Goal: Task Accomplishment & Management: Manage account settings

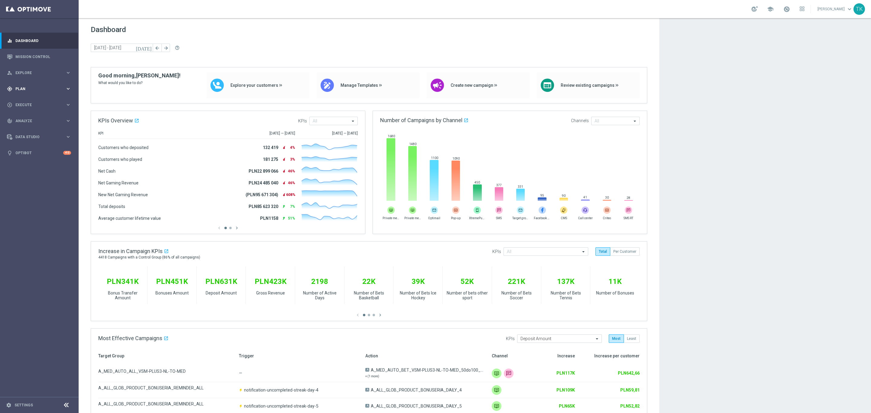
click at [19, 89] on span "Plan" at bounding box center [40, 89] width 50 height 4
click at [26, 119] on span "Templates" at bounding box center [37, 120] width 43 height 4
click at [27, 129] on link "Optimail" at bounding box center [41, 128] width 44 height 5
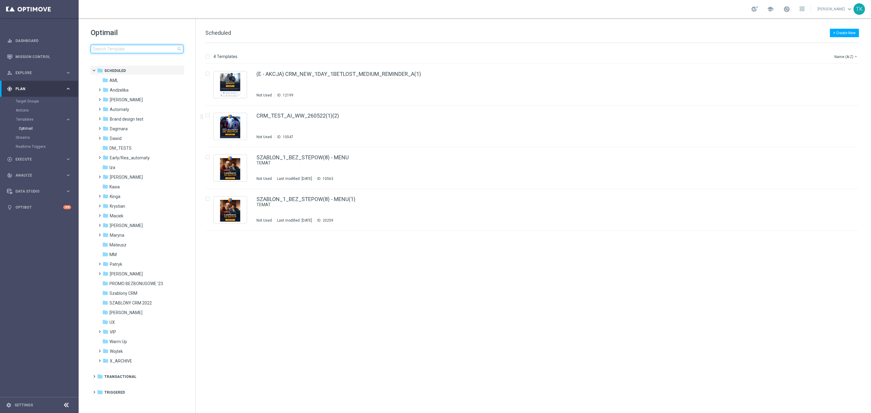
click at [113, 48] on input at bounding box center [137, 49] width 93 height 8
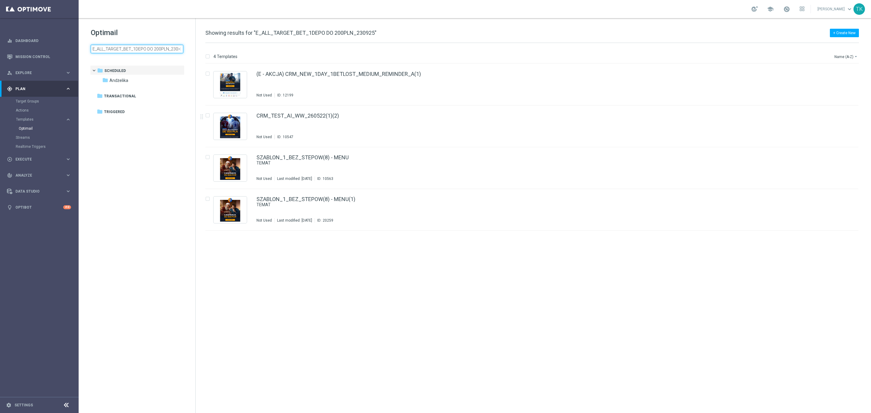
scroll to position [0, 6]
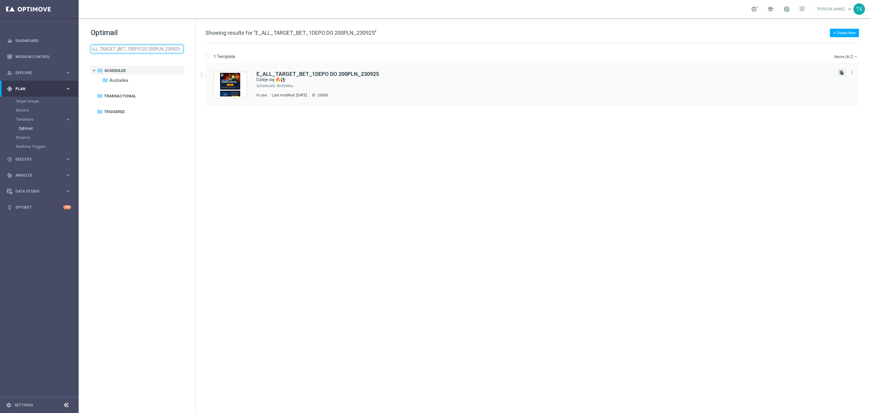
type input "E_ALL_TARGET_BET_1DEPO DO 200PLN_230925"
click at [842, 71] on icon "file_copy" at bounding box center [841, 72] width 5 height 5
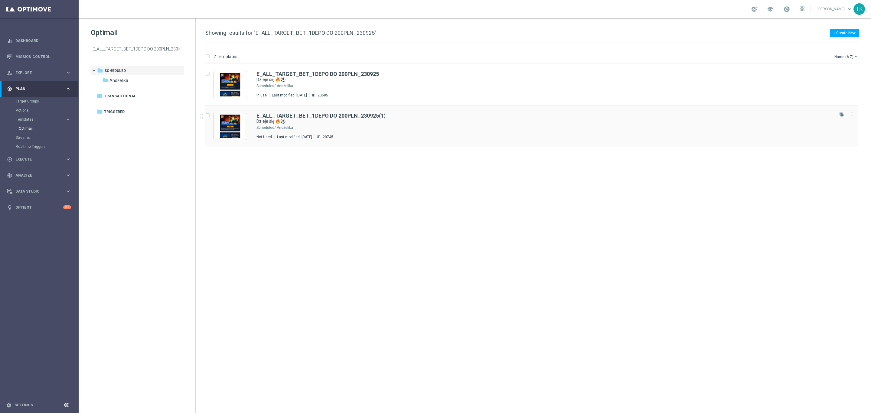
click at [375, 126] on div "Andżelika" at bounding box center [555, 127] width 556 height 5
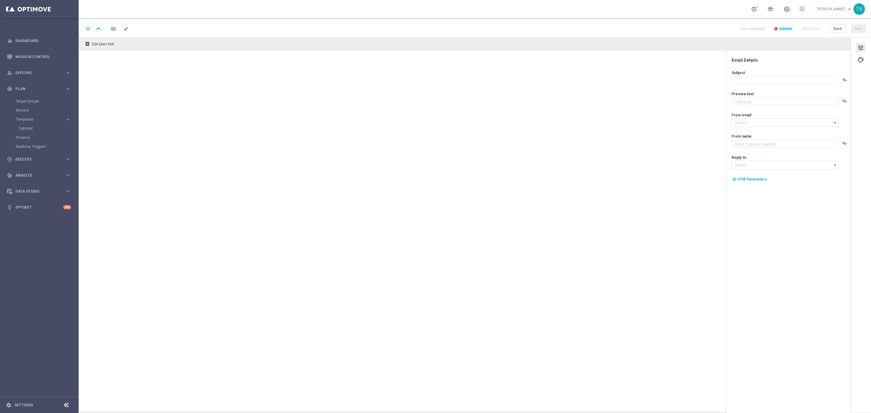
type textarea "Piłkarski środek tygodnia! Zgarnij bonus za kupon do 200 zł 💸"
type input "[EMAIL_ADDRESS][DOMAIN_NAME]"
type textarea "STS"
type input "[EMAIL_ADDRESS][DOMAIN_NAME]"
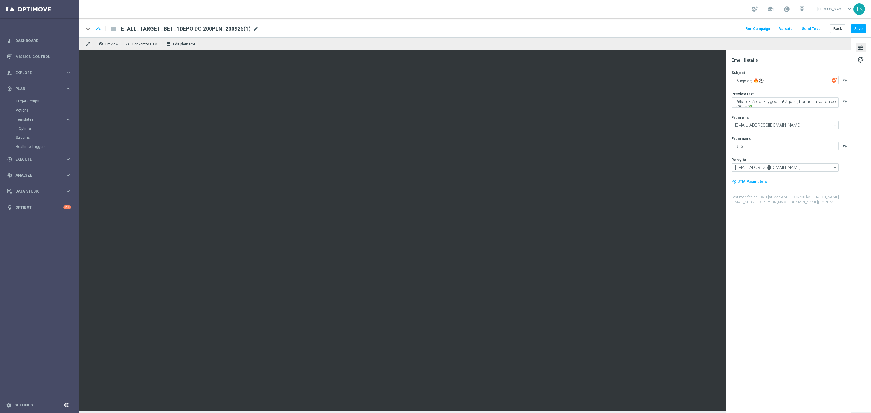
click at [253, 29] on span "mode_edit" at bounding box center [255, 28] width 5 height 5
click at [191, 26] on input "E_ALL_TARGET_BET_1DEPO DO 200PLN_230925(1)" at bounding box center [196, 29] width 150 height 8
paste input "REACQ_ALL_TARGET_CASHBACK DZIENNY_100 DO 300PLN_260925"
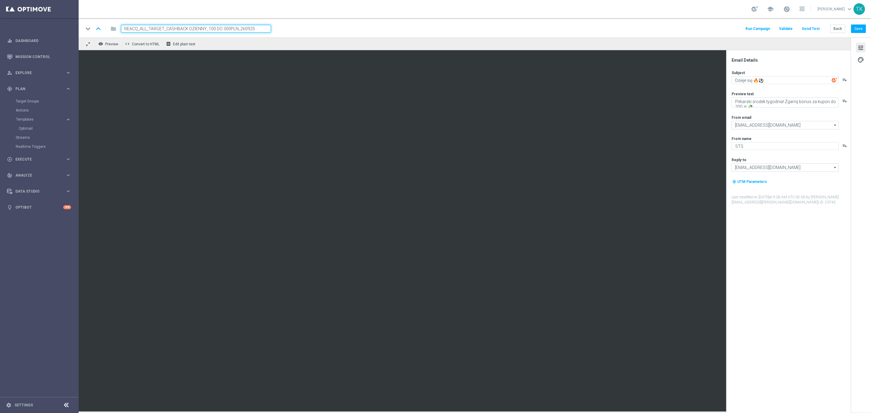
type input "REACQ_ALL_TARGET_CASHBACK DZIENNY_100 DO 300PLN_260925"
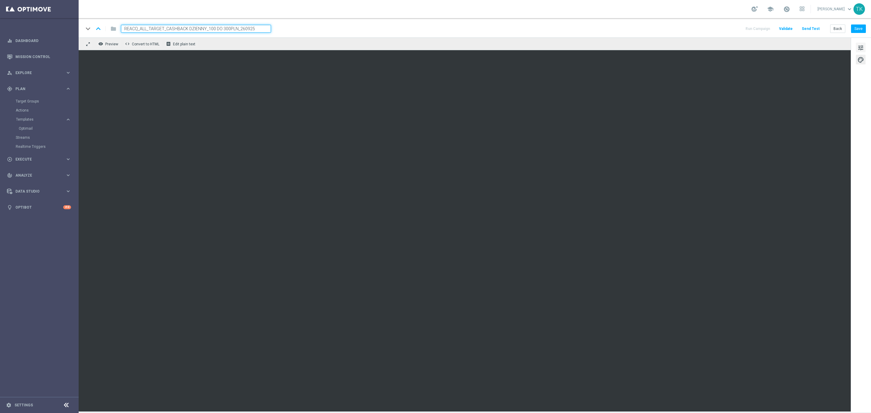
click at [863, 49] on span "tune" at bounding box center [860, 48] width 7 height 8
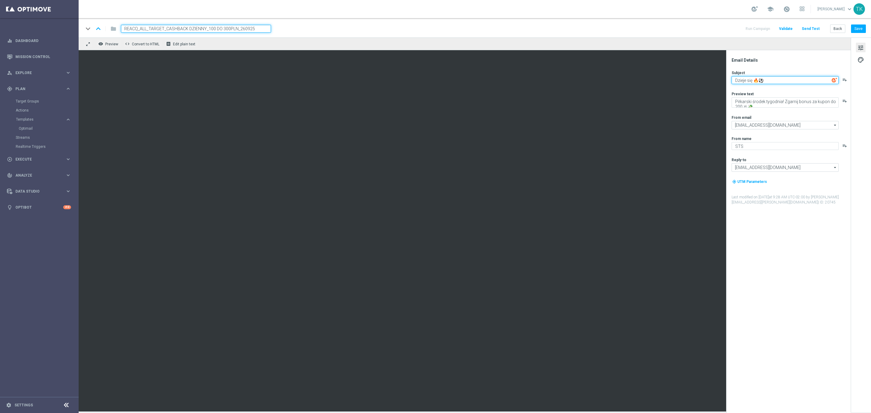
click at [762, 79] on textarea "Dzieje się 🔥⚽" at bounding box center [785, 80] width 107 height 8
paste textarea "Ważne informacja 📬"
type textarea "Ważne informacja 📬"
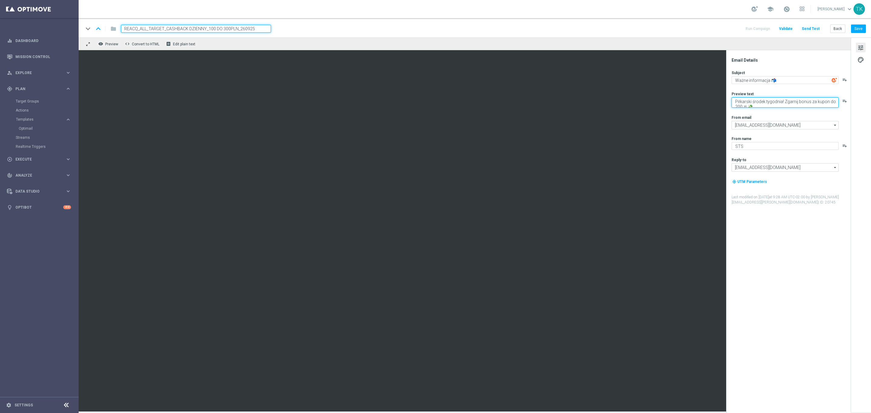
click at [743, 104] on textarea "Piłkarski środek tygodnia! Zgarnij bonus za kupon do 200 zł 💸" at bounding box center [785, 102] width 107 height 10
paste textarea "Zwiększamy Twój cashback do 100% 🔄"
type textarea "Zwiększamy Twój cashback do 100% 🔄"
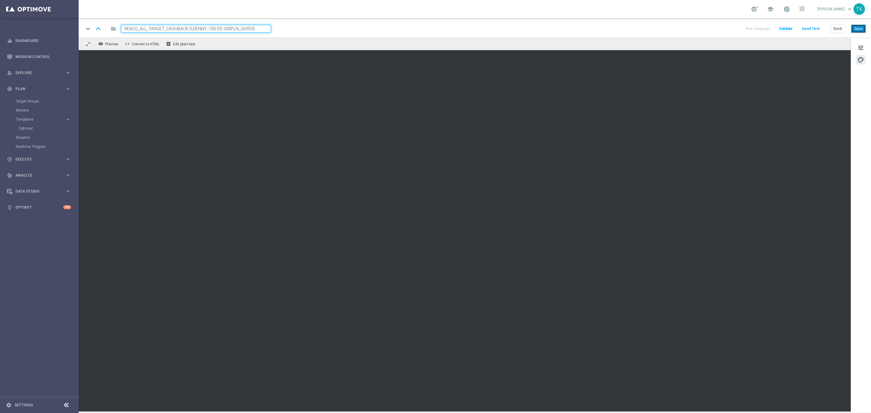
click at [856, 31] on button "Save" at bounding box center [858, 28] width 15 height 8
click at [840, 27] on button "Back" at bounding box center [837, 28] width 15 height 8
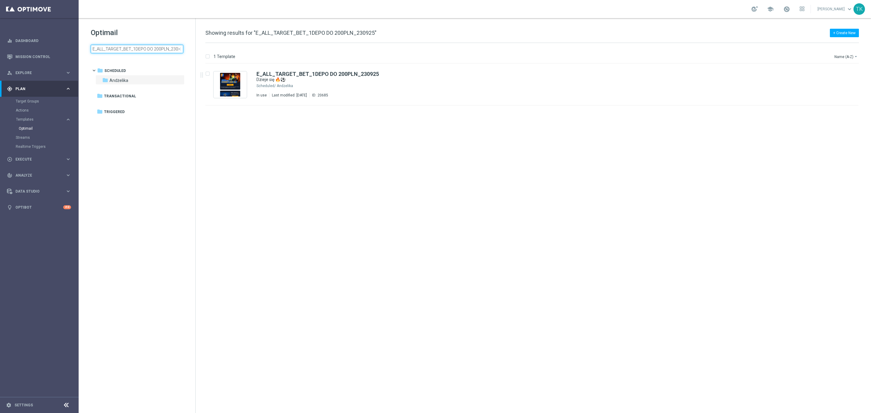
click at [119, 47] on input "E_ALL_TARGET_BET_1DEPO DO 200PLN_230925" at bounding box center [137, 49] width 93 height 8
type input "REACQ_ALL_TARGET_CASHBACK DZIENNY_100 DO 300PLN_260925"
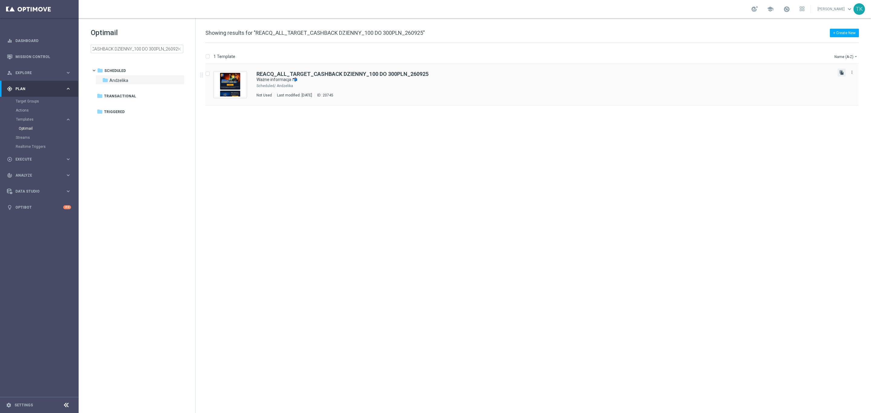
click at [843, 73] on icon "file_copy" at bounding box center [841, 72] width 5 height 5
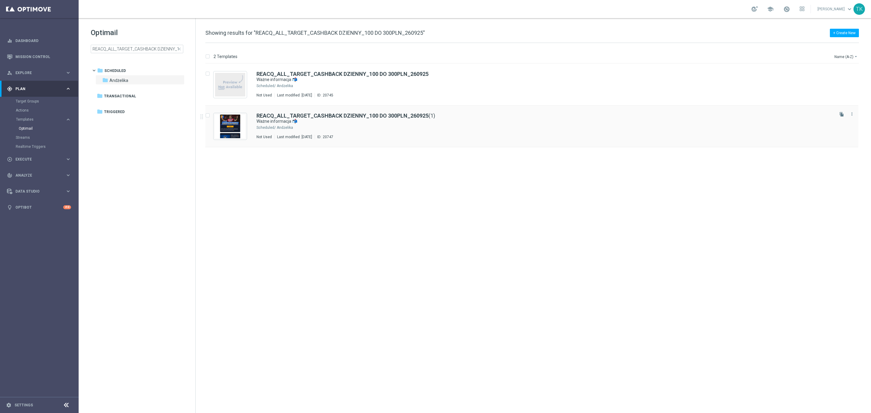
click at [387, 129] on div "Andżelika" at bounding box center [555, 127] width 556 height 5
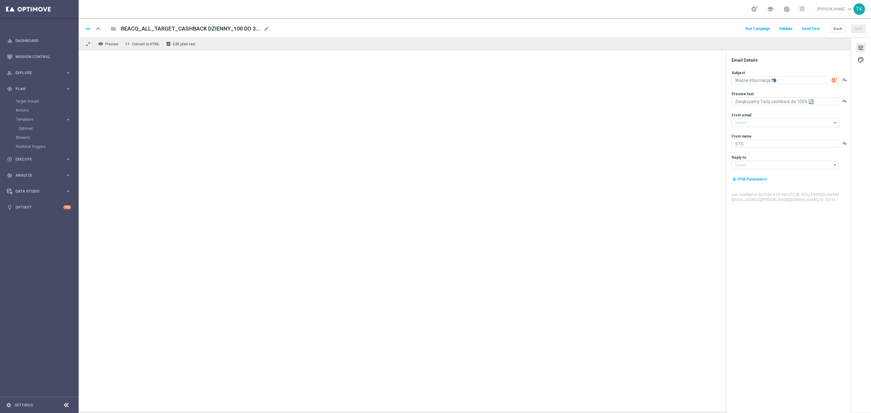
type input "REACQ_ALL_TARGET_CASHBACK DZIENNY_100 DO 300PLN_260925(1)"
type input "[EMAIL_ADDRESS][DOMAIN_NAME]"
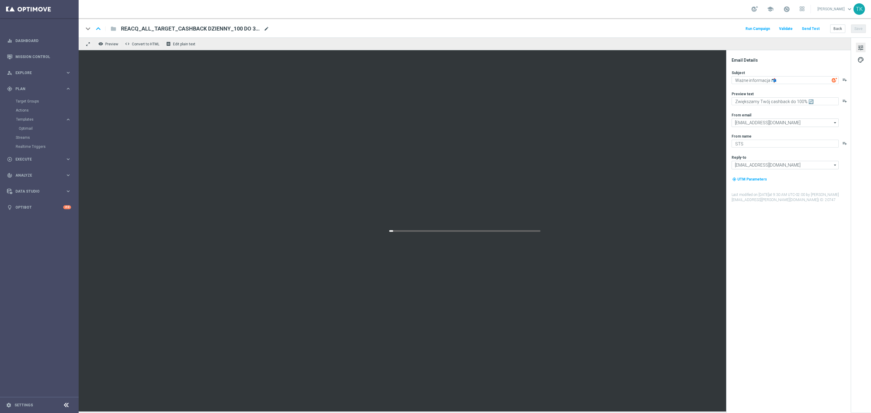
click at [266, 26] on span "mode_edit" at bounding box center [266, 28] width 5 height 5
click at [237, 31] on input "REACQ_ALL_TARGET_CASHBACK DZIENNY_100 DO 300PLN_260925(1)" at bounding box center [196, 29] width 150 height 8
paste input "E_ALL_TARGET_CASHBACK DZIENNY_1DEPO_100 DO 300PLN_260925"
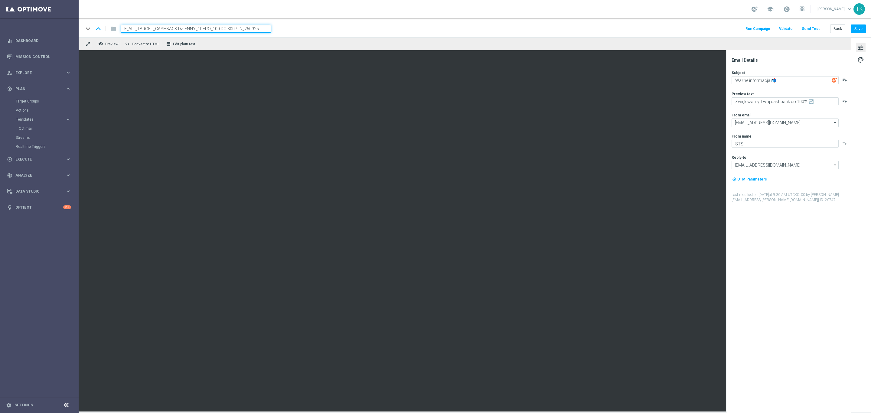
type input "E_ALL_TARGET_CASHBACK DZIENNY_1DEPO_100 DO 300PLN_260925"
click at [294, 28] on div "keyboard_arrow_down keyboard_arrow_up folder E_ALL_TARGET_CASHBACK DZIENNY_1DEP…" at bounding box center [474, 29] width 782 height 8
click at [859, 28] on button "Save" at bounding box center [858, 28] width 15 height 8
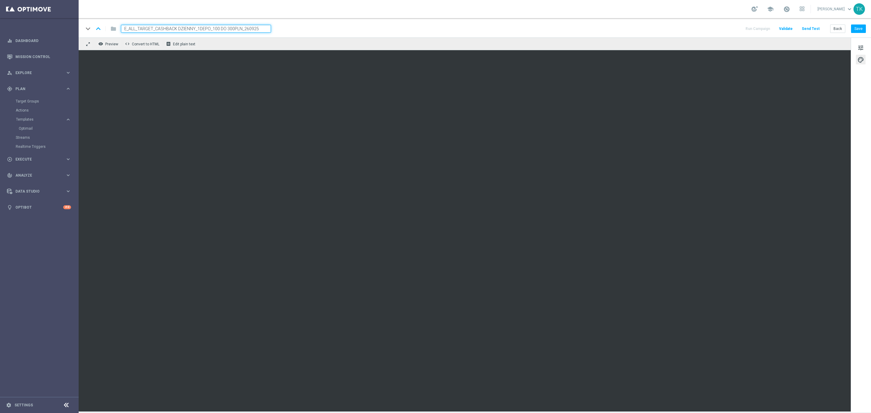
click at [859, 34] on div "keyboard_arrow_down keyboard_arrow_up folder E_ALL_TARGET_CASHBACK DZIENNY_1DEP…" at bounding box center [475, 27] width 792 height 19
click at [859, 32] on button "Save" at bounding box center [858, 28] width 15 height 8
click at [839, 28] on button "Back" at bounding box center [837, 28] width 15 height 8
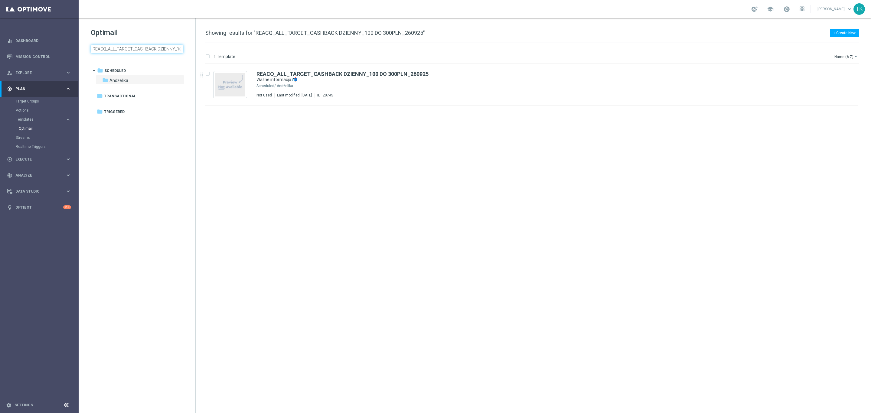
click at [127, 50] on input "REACQ_ALL_TARGET_CASHBACK DZIENNY_100 DO 300PLN_260925" at bounding box center [137, 49] width 93 height 8
type input "E_ALL_TARGET_CASHBACK DZIENNY_1DEPO_100 DO 300PLN_260925"
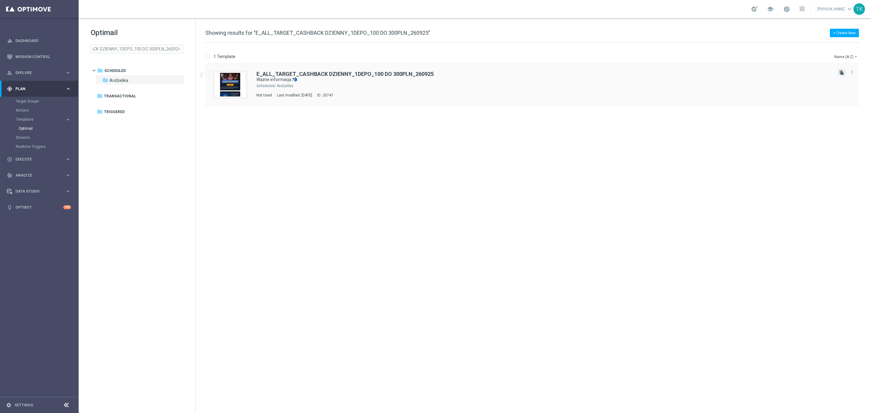
click at [840, 73] on icon "file_copy" at bounding box center [841, 72] width 5 height 5
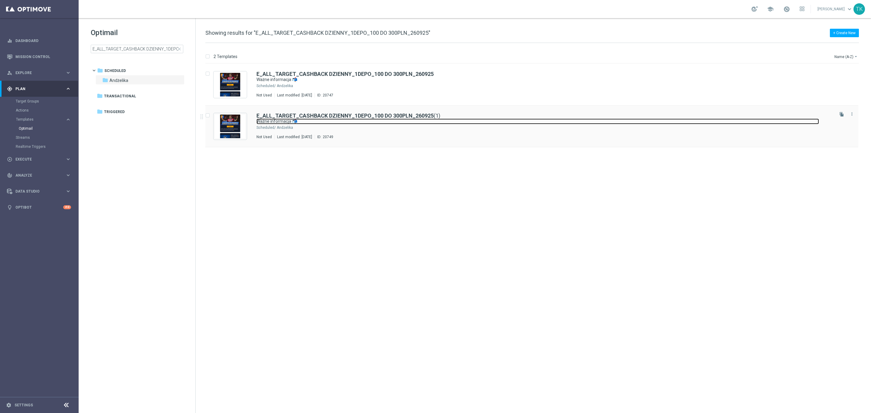
click at [422, 122] on link "Ważne informacja 📬" at bounding box center [537, 122] width 563 height 6
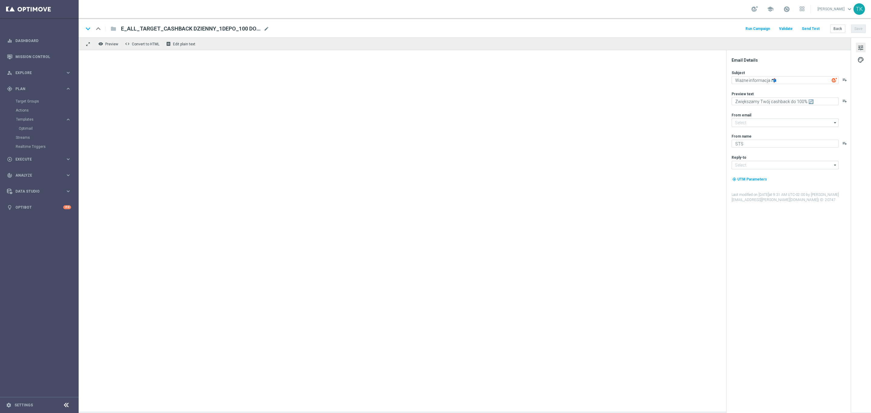
type input "[EMAIL_ADDRESS][DOMAIN_NAME]"
click at [264, 29] on span "mode_edit" at bounding box center [266, 28] width 5 height 5
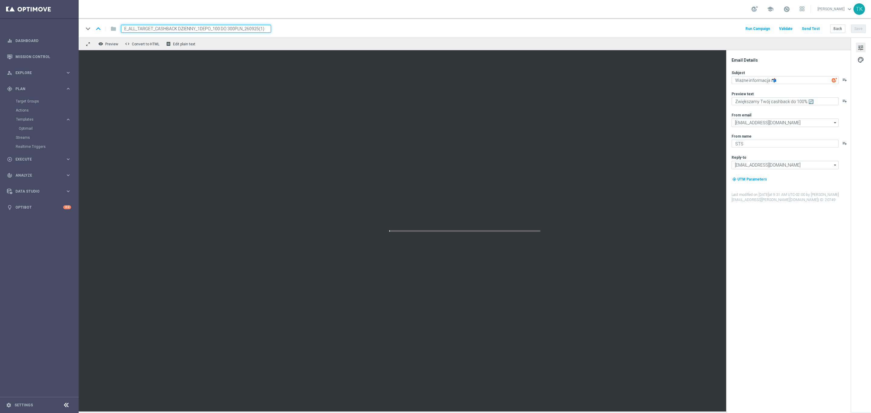
click at [206, 28] on input "E_ALL_TARGET_CASHBACK DZIENNY_1DEPO_100 DO 300PLN_260925(1)" at bounding box center [196, 29] width 150 height 8
paste input "2DEPO_100 DO 300PLN_260925"
type input "E_ALL_TARGET_CASHBACK DZIENNY_2DEPO_100 DO 300PLN_260925"
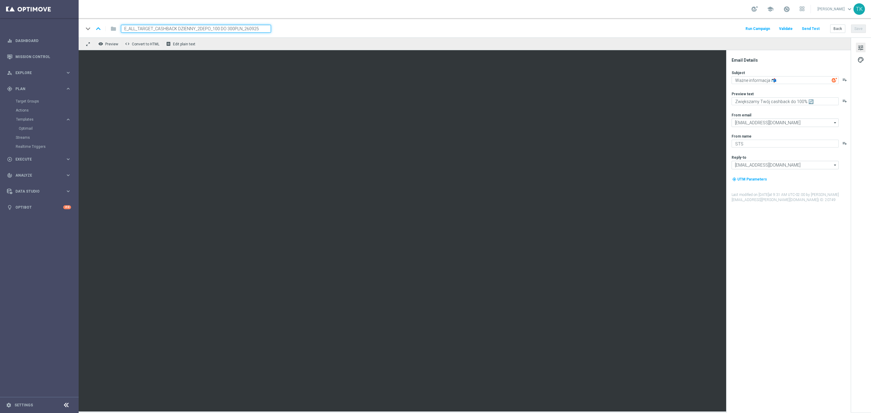
click at [325, 32] on div "keyboard_arrow_down keyboard_arrow_up folder E_ALL_TARGET_CASHBACK DZIENNY_2DEP…" at bounding box center [474, 29] width 782 height 8
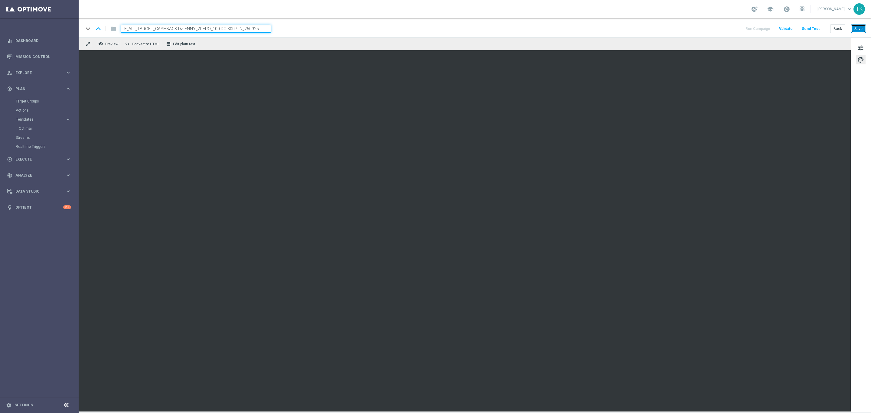
click at [864, 30] on button "Save" at bounding box center [858, 28] width 15 height 8
click at [836, 29] on button "Back" at bounding box center [837, 28] width 15 height 8
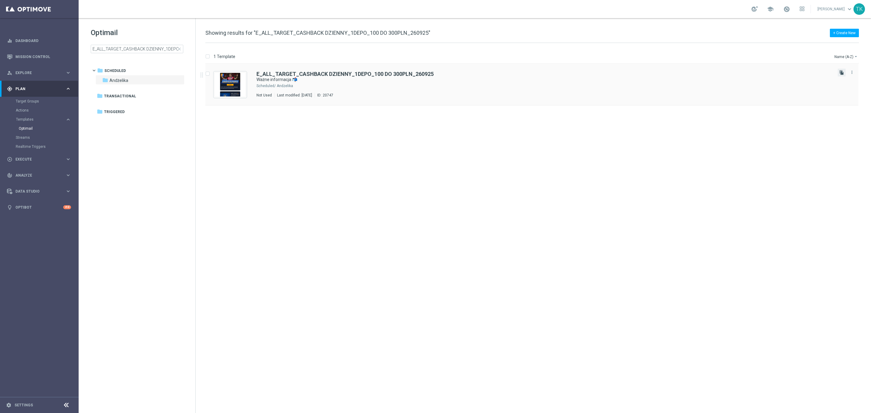
click at [840, 73] on icon "file_copy" at bounding box center [841, 72] width 5 height 5
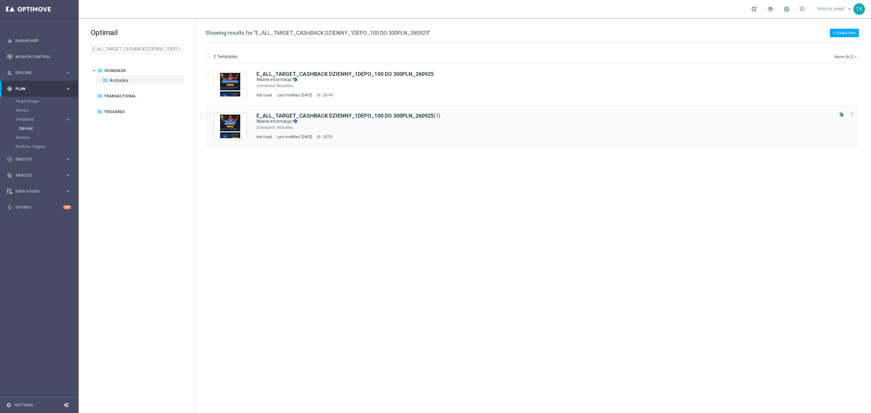
click at [429, 130] on div "E_ALL_TARGET_CASHBACK DZIENNY_1DEPO_100 DO 300PLN_260925 (1) Ważne informacja 📬…" at bounding box center [544, 126] width 576 height 26
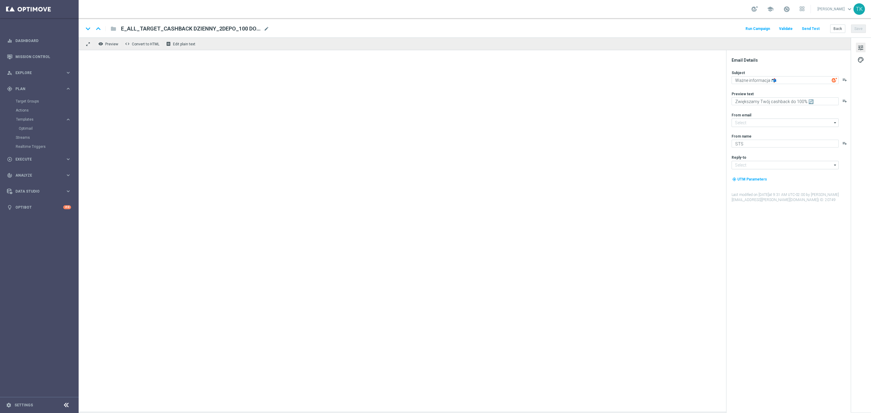
type input "E_ALL_TARGET_CASHBACK DZIENNY_1DEPO_100 DO 300PLN_260925(1)"
type input "[EMAIL_ADDRESS][DOMAIN_NAME]"
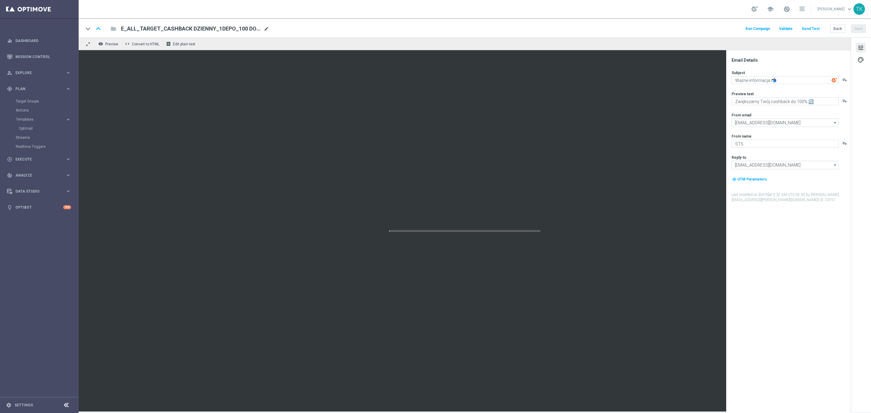
click at [265, 27] on span "mode_edit" at bounding box center [266, 28] width 5 height 5
click at [198, 33] on div "keyboard_arrow_down keyboard_arrow_up folder E_ALL_TARGET_CASHBACK DZIENNY_1DEP…" at bounding box center [475, 27] width 792 height 19
click at [197, 31] on input "E_ALL_TARGET_CASHBACK DZIENNY_1DEPO_100 DO 300PLN_260925(1)" at bounding box center [196, 29] width 150 height 8
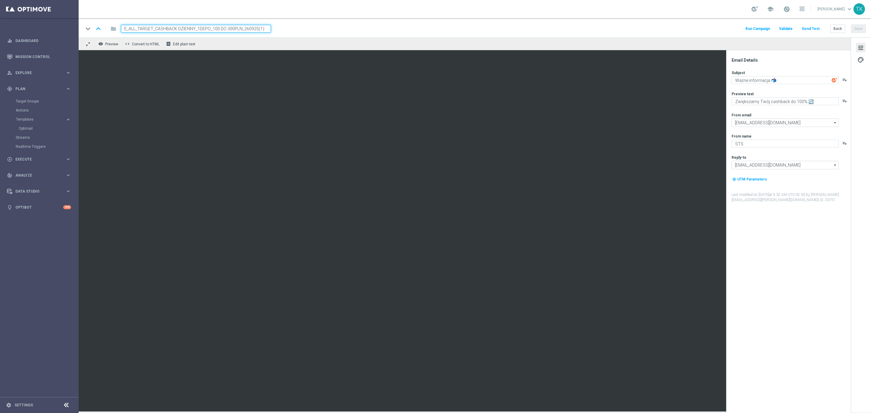
paste input "DEPO_3DEPO_A_50 DO 200PLN_260925"
type input "E_ALL_TARGET_DEPO_3DEPO_A_50 DO 200PLN_260925"
click at [310, 27] on div "keyboard_arrow_down keyboard_arrow_up folder E_ALL_TARGET_DEPO_3DEPO_A_50 DO 20…" at bounding box center [474, 29] width 782 height 8
click at [751, 79] on textarea "Ważne informacja 📬" at bounding box center [785, 80] width 107 height 8
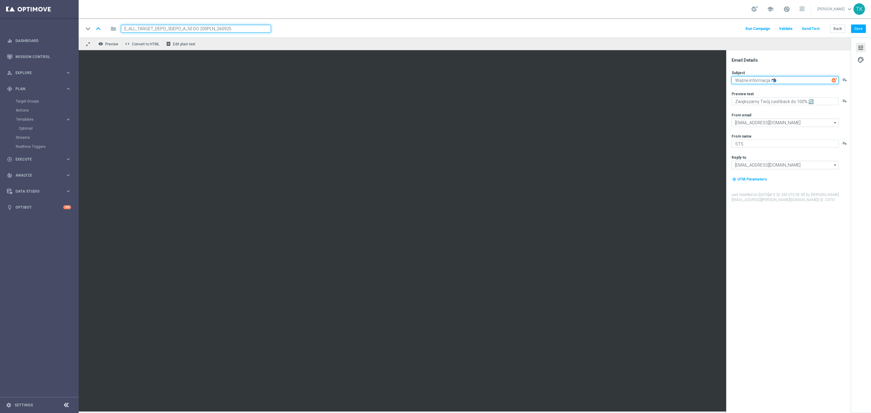
click at [751, 79] on textarea "Ważne informacja 📬" at bounding box center [785, 80] width 107 height 8
click at [778, 100] on textarea "Zwiększamy Twój cashback do 100% 🔄" at bounding box center [785, 101] width 107 height 8
paste textarea "Bonus od wpłaty do 200 zł czeka 🚨 Otwórz i sprawdź ⬅️"
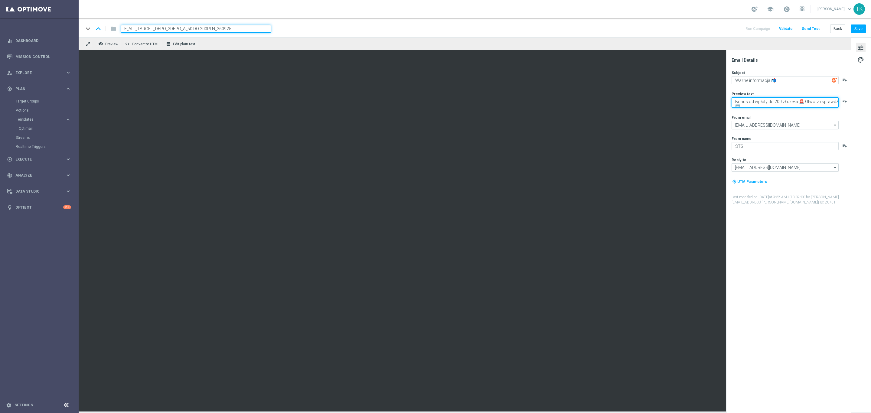
scroll to position [3, 0]
type textarea "Bonus od wpłaty do 200 zł czeka 🚨 Otwórz i sprawdź ⬅️"
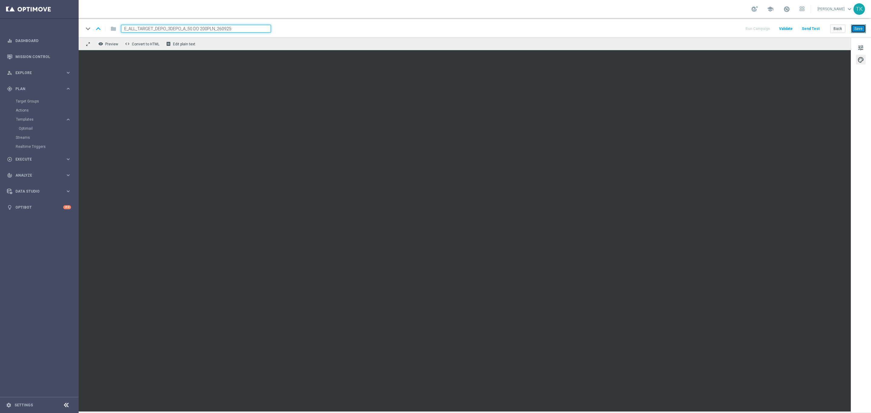
click at [862, 30] on button "Save" at bounding box center [858, 28] width 15 height 8
click at [861, 46] on span "tune" at bounding box center [860, 48] width 7 height 8
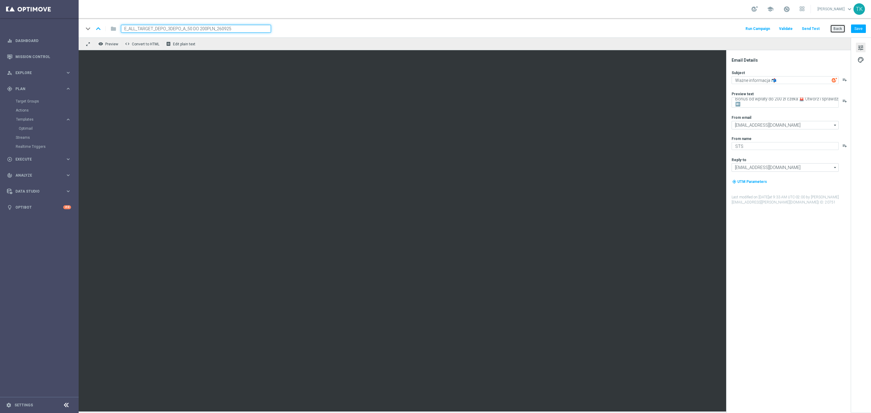
click at [839, 30] on button "Back" at bounding box center [837, 28] width 15 height 8
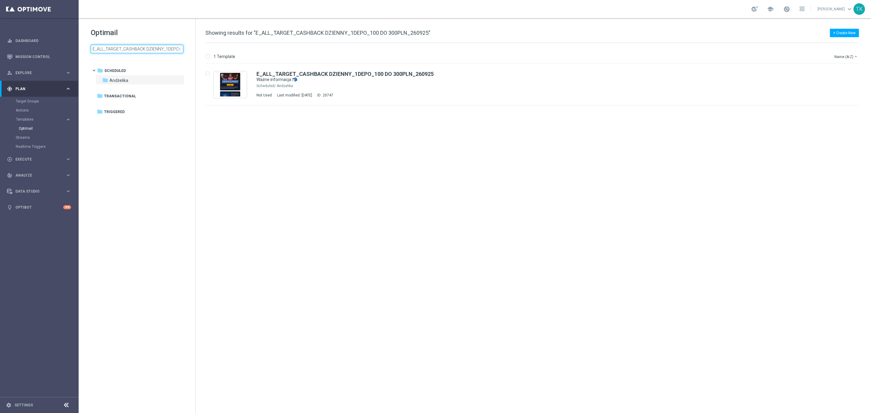
click at [119, 48] on input "E_ALL_TARGET_CASHBACK DZIENNY_1DEPO_100 DO 300PLN_260925" at bounding box center [137, 49] width 93 height 8
type input "E_ALL_TARGET_DEPO_3DEPO_A_50 DO 200PLN_260925"
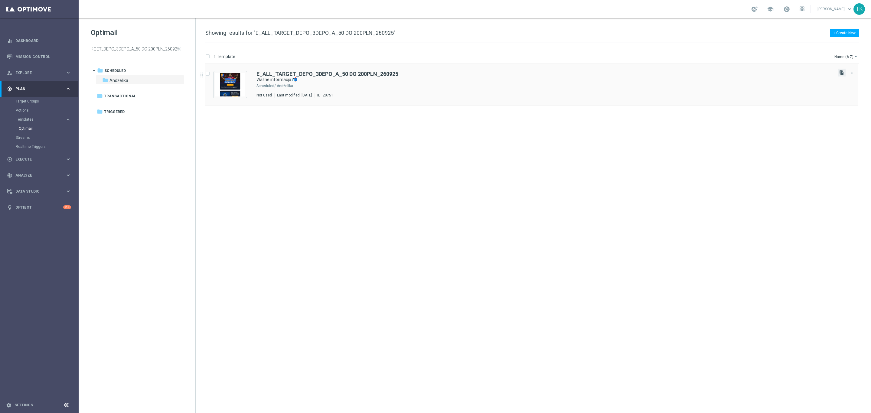
click at [839, 71] on icon "file_copy" at bounding box center [841, 72] width 5 height 5
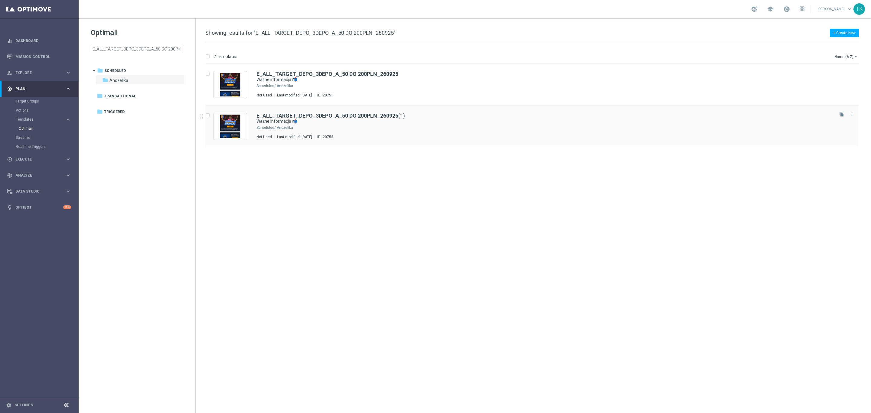
click at [422, 128] on div "Andżelika" at bounding box center [555, 127] width 556 height 5
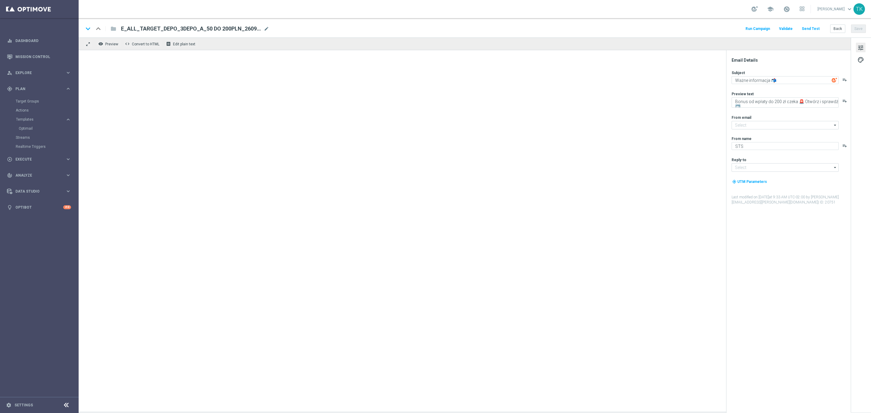
type input "E_ALL_TARGET_DEPO_3DEPO_A_50 DO 200PLN_260925(1)"
type input "oferta@sts.pl"
type input "kontakt@sts.pl"
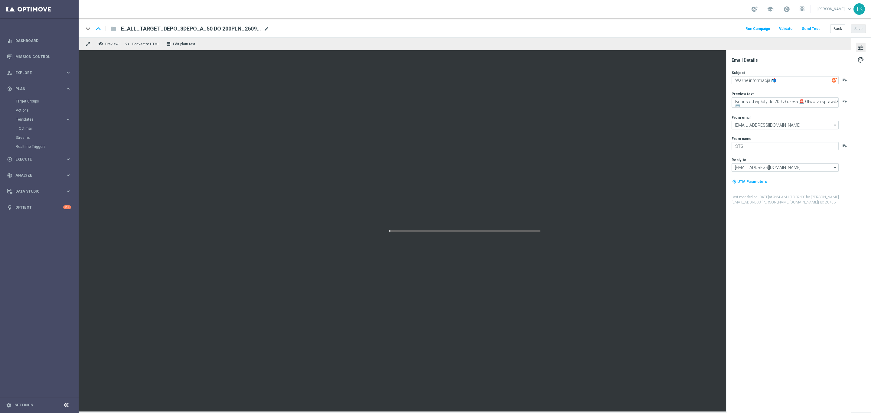
click at [266, 28] on span "mode_edit" at bounding box center [266, 28] width 5 height 5
click at [163, 30] on input "E_ALL_TARGET_DEPO_3DEPO_A_50 DO 200PLN_260925(1)" at bounding box center [196, 29] width 150 height 8
paste input "B_50 DO 200PLN_260925"
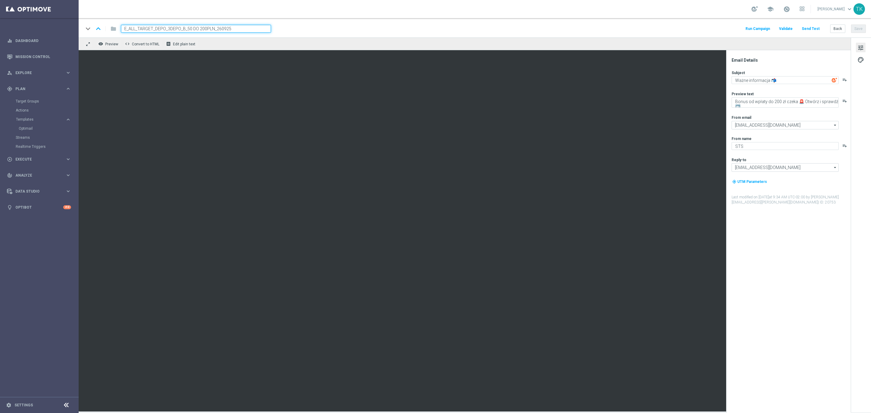
type input "E_ALL_TARGET_DEPO_3DEPO_B_50 DO 200PLN_260925"
click at [308, 28] on div "keyboard_arrow_down keyboard_arrow_up folder E_ALL_TARGET_DEPO_3DEPO_B_50 DO 20…" at bounding box center [474, 29] width 782 height 8
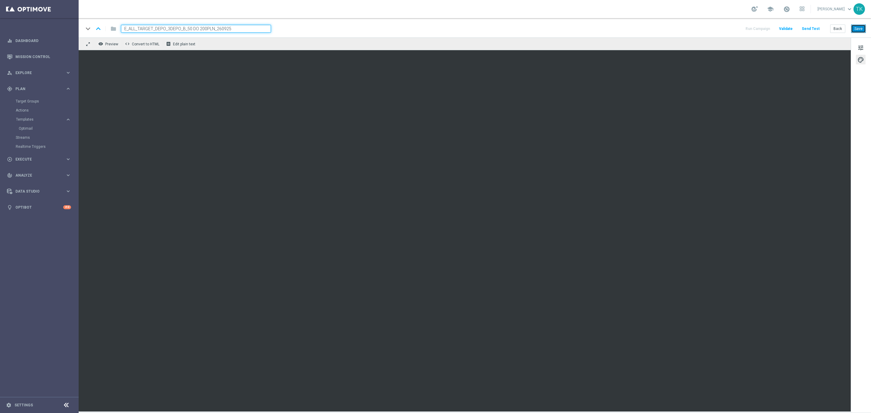
click at [860, 26] on button "Save" at bounding box center [858, 28] width 15 height 8
click at [839, 26] on button "Back" at bounding box center [837, 28] width 15 height 8
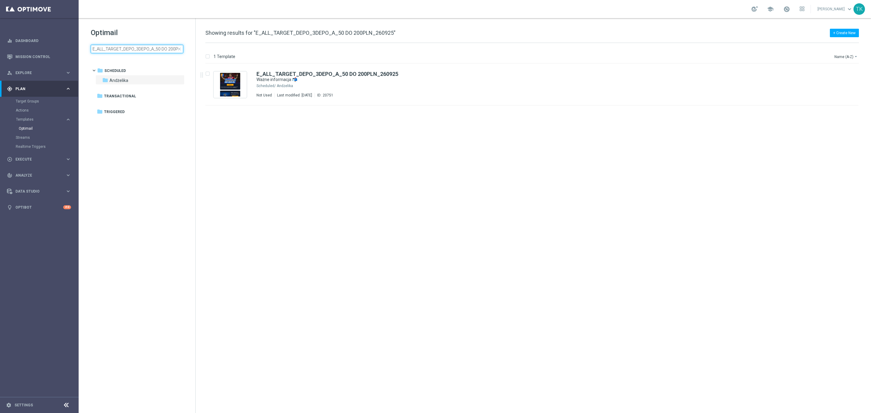
click at [115, 45] on input "E_ALL_TARGET_DEPO_3DEPO_A_50 DO 200PLN_260925" at bounding box center [137, 49] width 93 height 8
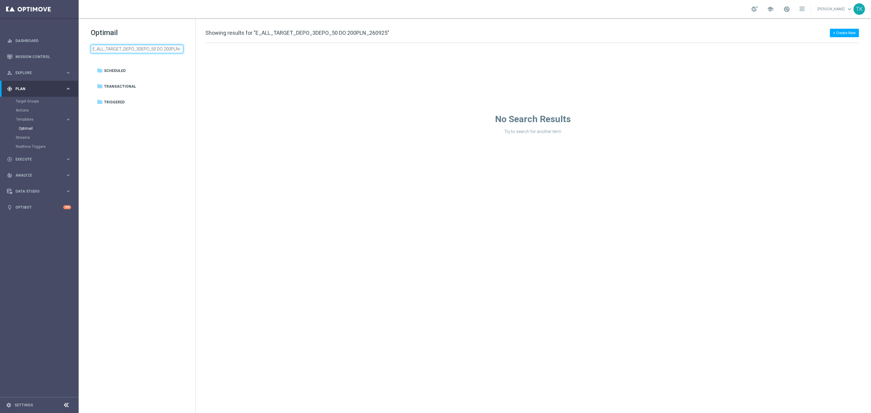
click at [108, 47] on input "E_ALL_TARGET_DEPO_3DEPO_50 DO 200PLN_260925" at bounding box center [137, 49] width 93 height 8
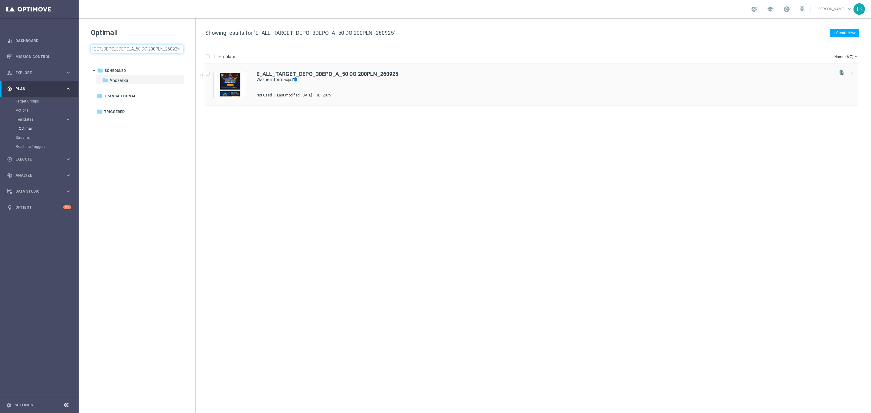
type input "E_ALL_TARGET_DEPO_3DEPO_A_50 DO 200PLN_260925"
click at [380, 86] on div "E_ALL_TARGET_DEPO_3DEPO_A_50 DO 200PLN_260925 Ważne informacja 📬 Not Used Last …" at bounding box center [544, 84] width 576 height 26
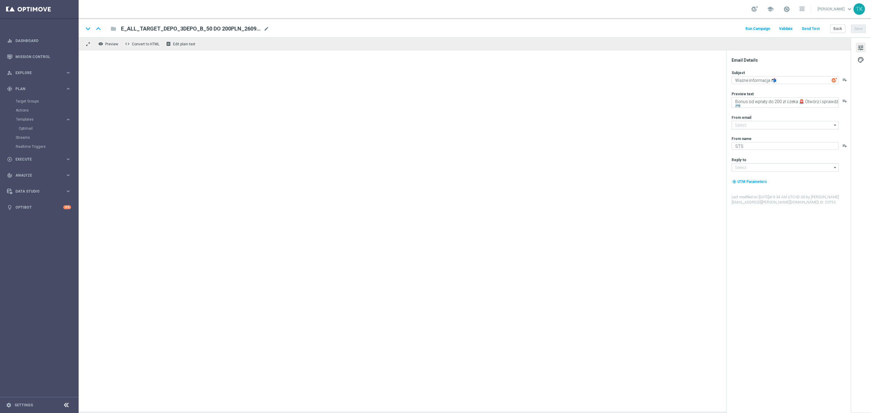
type input "oferta@sts.pl"
type input "kontakt@sts.pl"
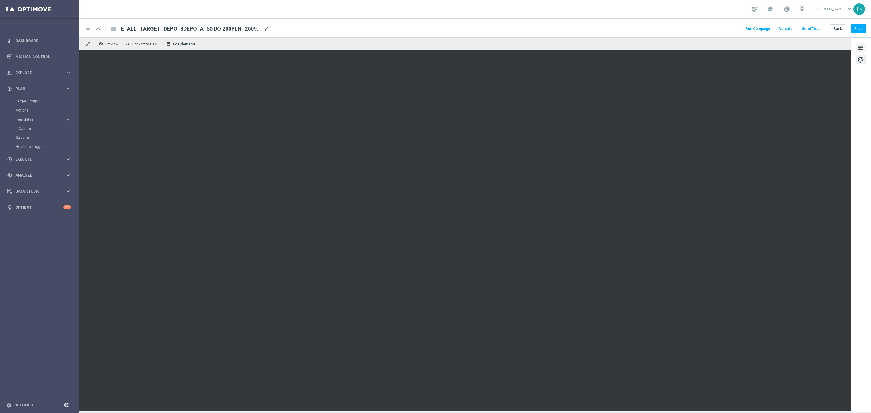
click at [863, 46] on span "tune" at bounding box center [860, 48] width 7 height 8
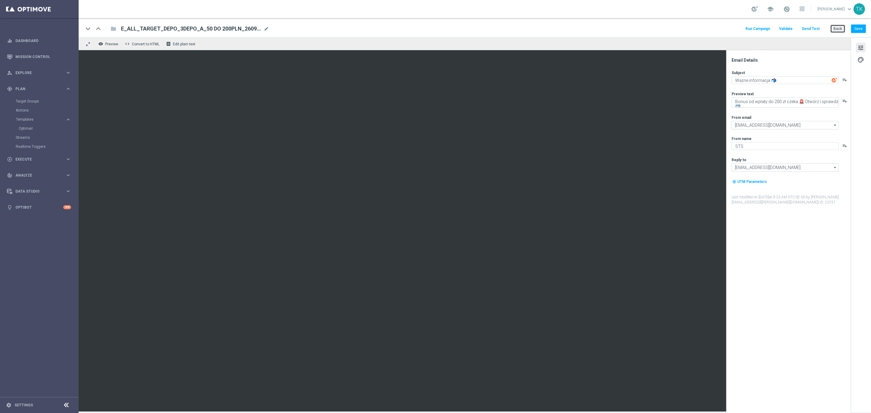
click at [839, 27] on button "Back" at bounding box center [837, 28] width 15 height 8
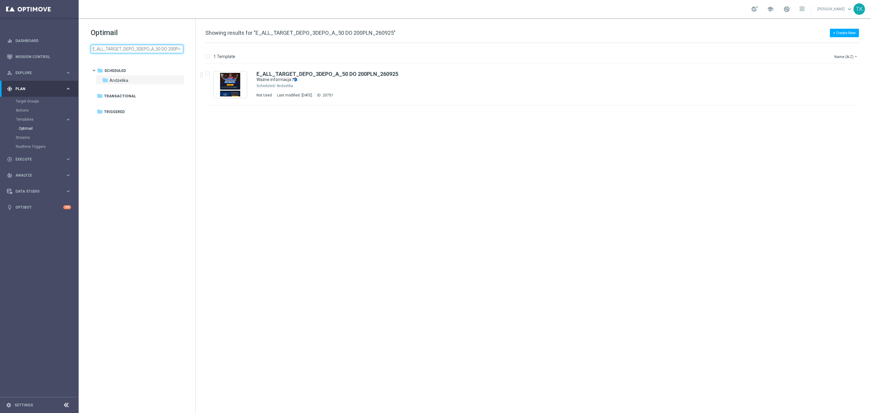
click at [126, 48] on input "E_ALL_TARGET_DEPO_3DEPO_A_50 DO 200PLN_260925" at bounding box center [137, 49] width 93 height 8
type input "E_ALL_TARGET_DEPO_3DEPO_B_50 DO 200PLN_260925"
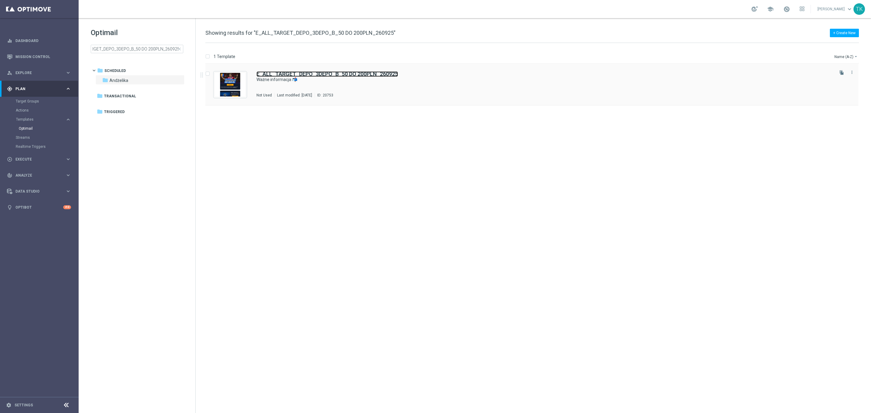
click at [372, 76] on b "E_ALL_TARGET_DEPO_3DEPO_B_50 DO 200PLN_260925" at bounding box center [327, 74] width 142 height 6
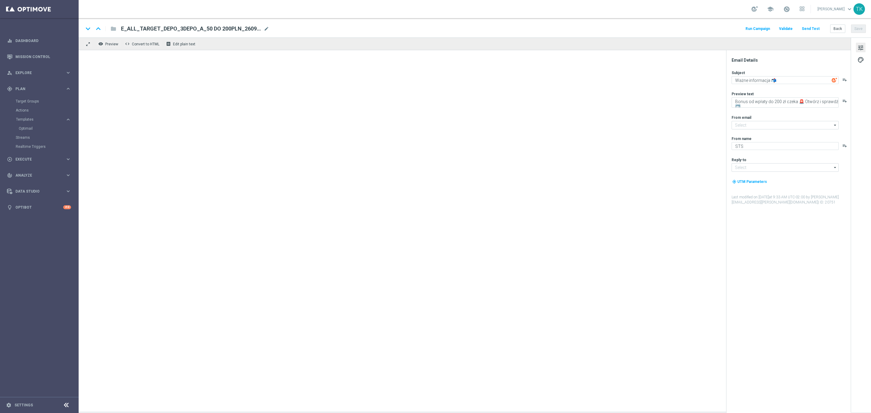
type input "oferta@sts.pl"
type input "kontakt@sts.pl"
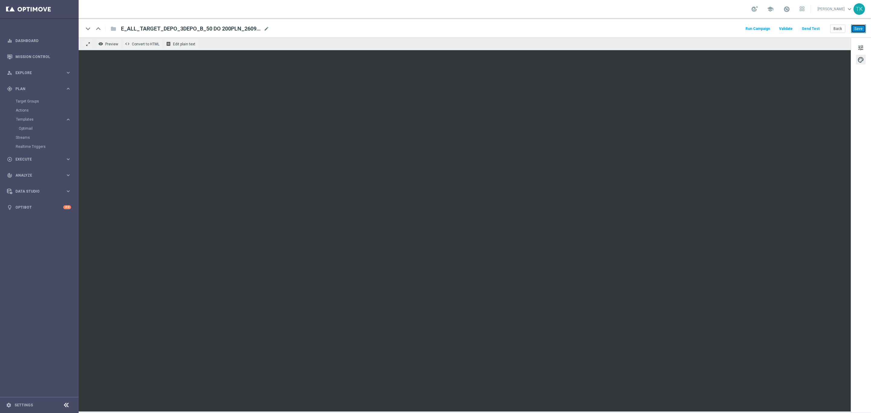
click at [858, 30] on button "Save" at bounding box center [858, 28] width 15 height 8
click at [839, 29] on button "Back" at bounding box center [837, 28] width 15 height 8
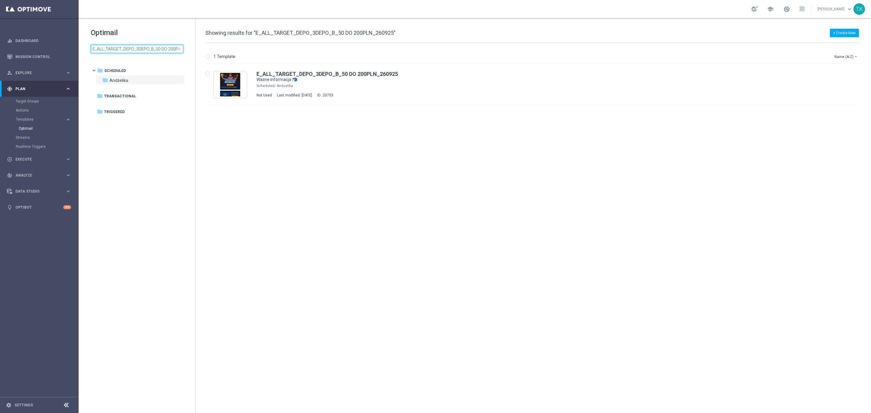
click at [123, 45] on input "E_ALL_TARGET_DEPO_3DEPO_B_50 DO 200PLN_260925" at bounding box center [137, 49] width 93 height 8
type input "REACQ_ALL_TARGET_CASHBACK DZIENNY_100 DO 300PLN_260925"
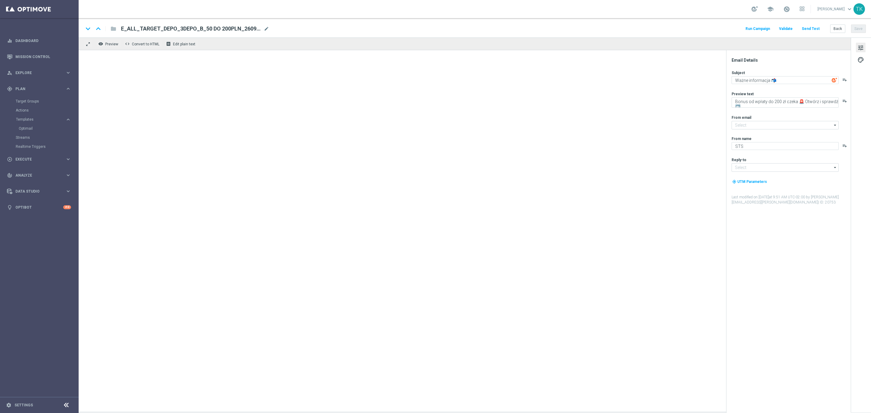
type input "oferta@sts.pl"
type input "kontakt@sts.pl"
type textarea "Zwiększamy Twój cashback do 100% 🔄"
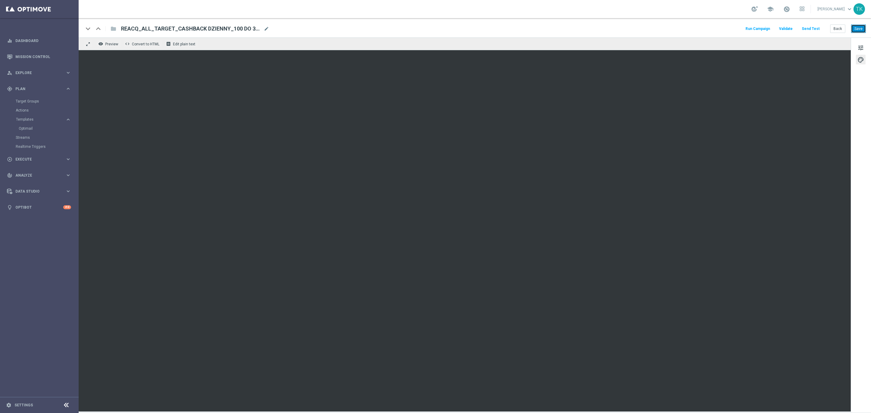
click at [862, 28] on button "Save" at bounding box center [858, 28] width 15 height 8
click at [840, 29] on button "Back" at bounding box center [837, 28] width 15 height 8
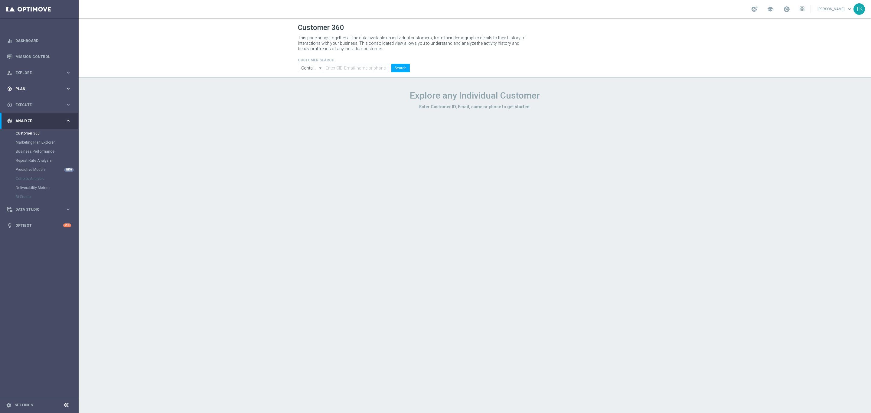
click at [19, 87] on span "Plan" at bounding box center [40, 89] width 50 height 4
click at [25, 101] on link "Target Groups" at bounding box center [39, 101] width 47 height 5
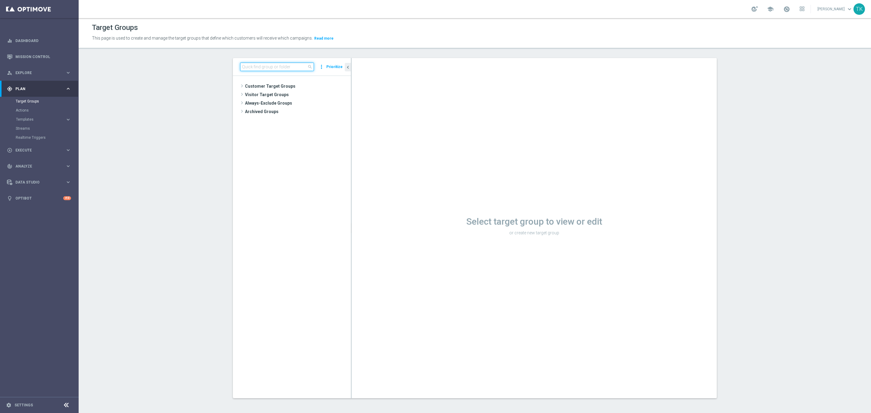
click at [244, 69] on input at bounding box center [277, 67] width 74 height 8
paste input "E_ALL_TARGET_DEPO_3DEPO_50 DO 200PLN_260925"
click at [286, 102] on span "E_ALL_TARGET_DEPO_3DEPO_50 DO 200PLN_260925" at bounding box center [300, 103] width 74 height 5
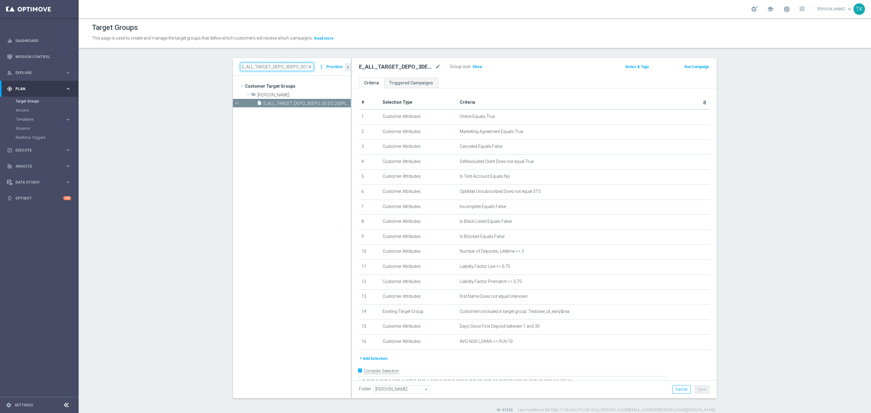
click at [272, 64] on input "E_ALL_TARGET_DEPO_3DEPO_50 DO 200PLN_260925" at bounding box center [277, 67] width 74 height 8
paste input "REACQ_ALL_TARGET_CASHBACK DZIENNY_100 DO 3"
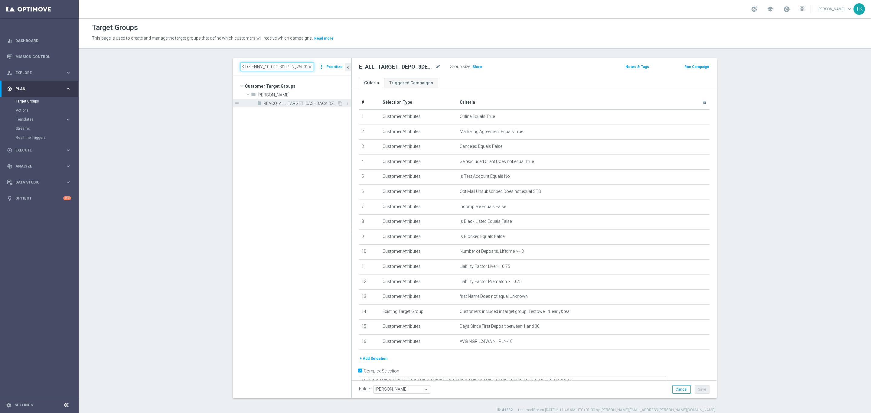
type input "REACQ_ALL_TARGET_CASHBACK DZIENNY_100 DO 300PLN_260925"
click at [299, 101] on span "REACQ_ALL_TARGET_CASHBACK DZIENNY_100 DO 300PLN_260925" at bounding box center [300, 103] width 74 height 5
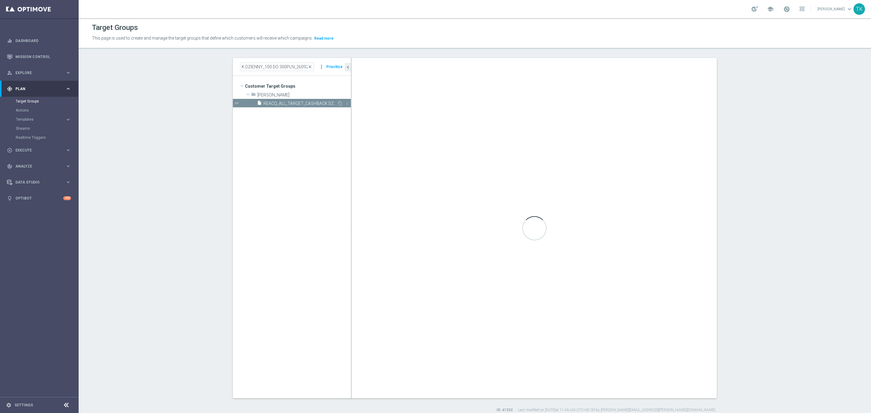
scroll to position [0, 0]
type textarea "(1 AND 2 AND 3 AND 4 AND 5 AND 6 AND 7 AND 8 AND 9 AND 10 AND 11 AND 12 AND 13 …"
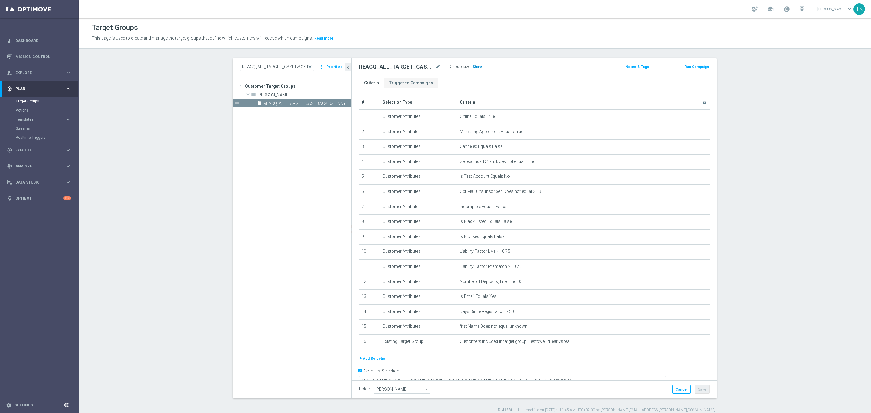
click at [472, 68] on span "Show" at bounding box center [477, 67] width 10 height 4
click at [273, 67] on input "REACQ_ALL_TARGET_CASHBACK DZIENNY_100 DO 300PLN_260925" at bounding box center [277, 67] width 74 height 8
paste input "E_ALL_TARGET_CASHBACK DZIENNY_1DEPO"
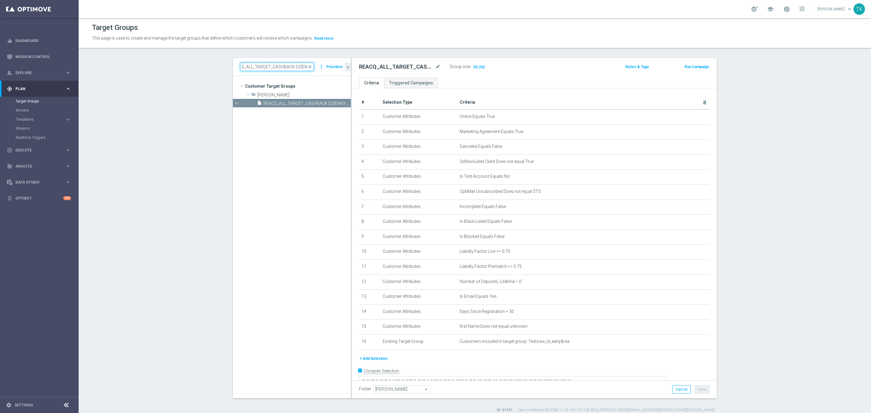
scroll to position [0, 65]
type input "E_ALL_TARGET_CASHBACK DZIENNY_1DEPO_100 DO 300PLN_260925"
click at [288, 105] on span "E_ALL_TARGET_CASHBACK DZIENNY_1DEPO_100 DO 300PLN_260925" at bounding box center [300, 103] width 74 height 5
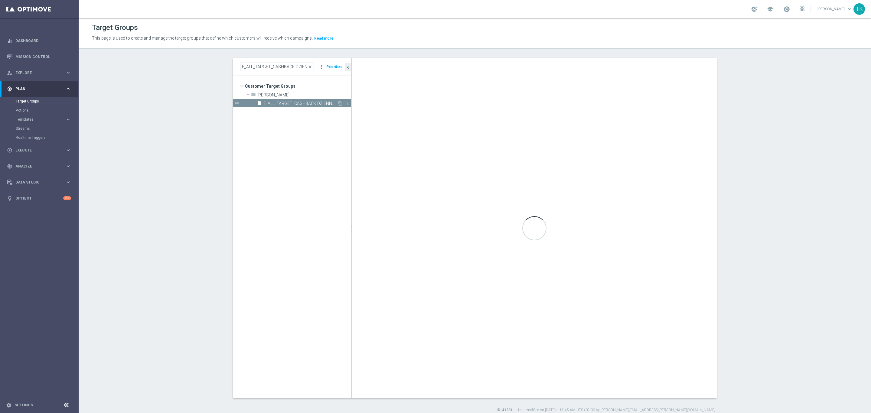
type textarea "(1 AND 2 AND 3 AND 4 AND 5 AND 6 AND 7 AND 8 AND 9 AND 10 AND 11 AND 12 AND 13 …"
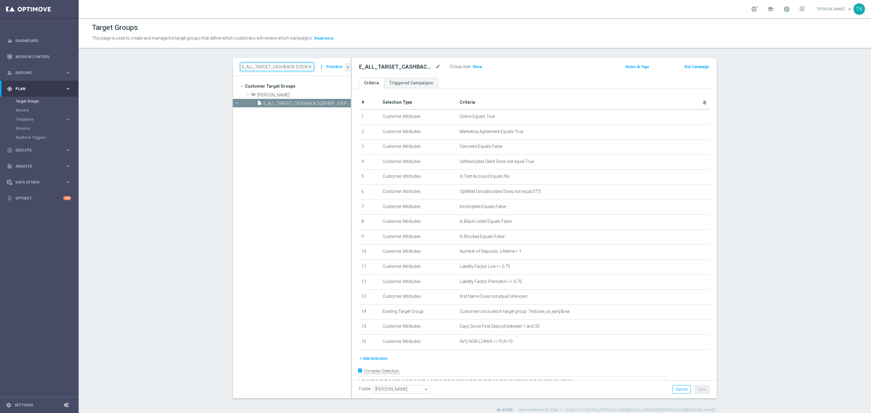
click at [269, 67] on input "E_ALL_TARGET_CASHBACK DZIENNY_1DEPO_100 DO 300PLN_260925" at bounding box center [277, 67] width 74 height 8
paste input "2"
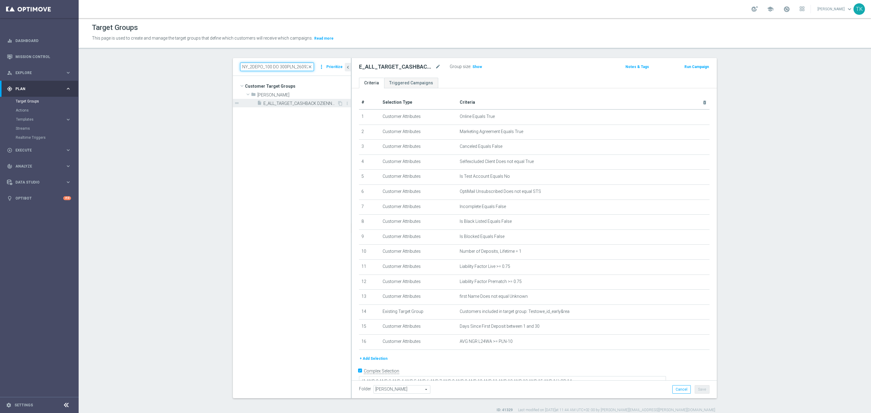
type input "E_ALL_TARGET_CASHBACK DZIENNY_2DEPO_100 DO 300PLN_260925"
click at [286, 105] on span "E_ALL_TARGET_CASHBACK DZIENNY_2DEPO_100 DO 300PLN_260925" at bounding box center [300, 103] width 74 height 5
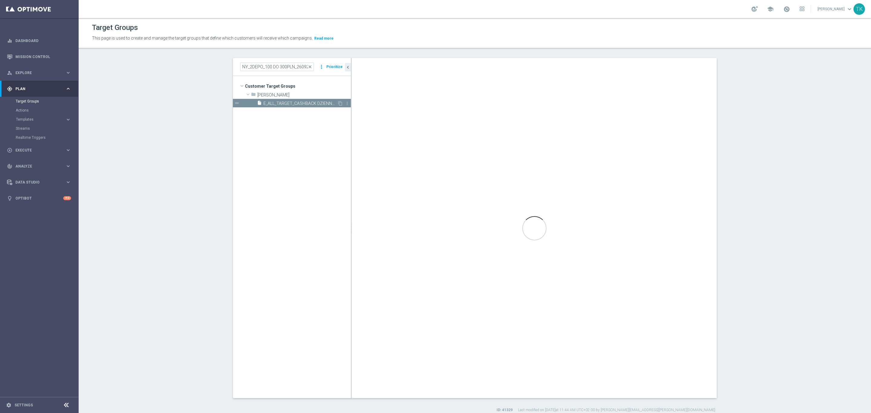
scroll to position [0, 0]
type textarea "(1 AND 2 AND 3 AND 4 AND 5 AND 6 AND 7 AND 8 AND 9 AND 10 AND 11 AND 12 AND 13 …"
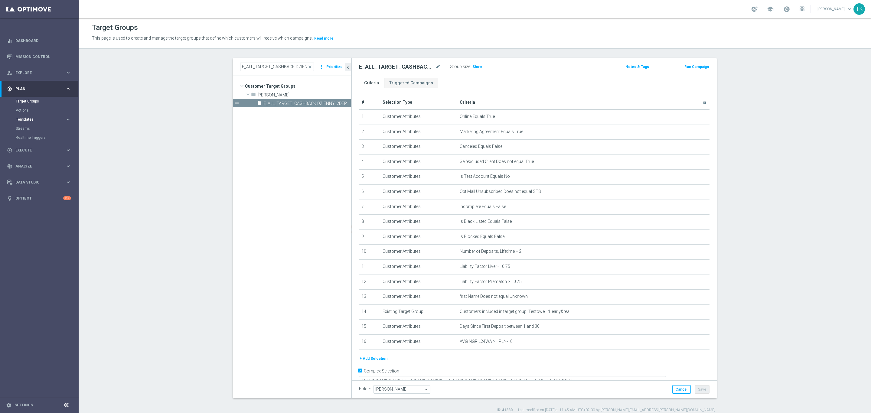
click at [28, 119] on span "Templates" at bounding box center [37, 120] width 43 height 4
click at [27, 127] on link "Optimail" at bounding box center [41, 128] width 44 height 5
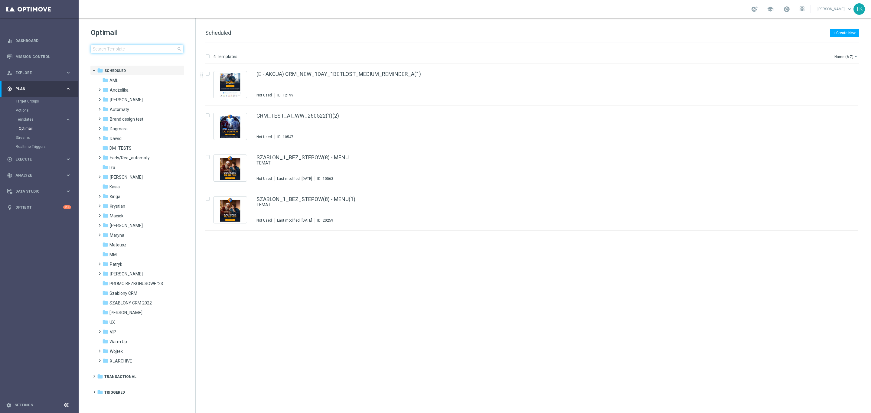
click at [116, 45] on input at bounding box center [137, 49] width 93 height 8
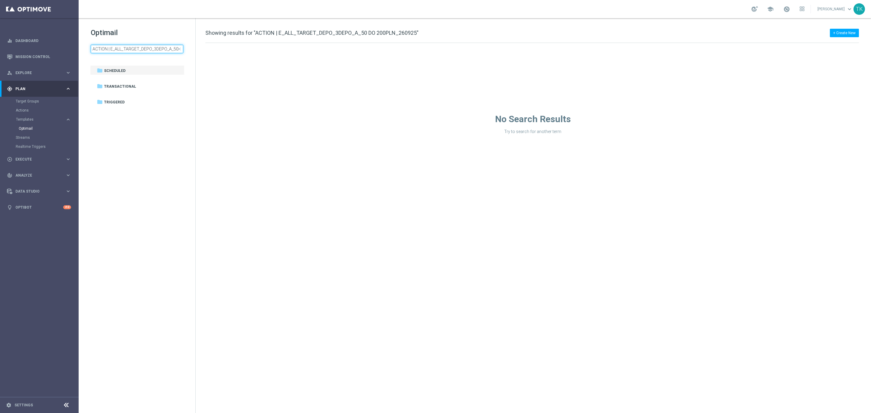
click at [99, 45] on input "ACTION | E_ALL_TARGET_DEPO_3DEPO_A_50 DO 200PLN_260925" at bounding box center [137, 49] width 93 height 8
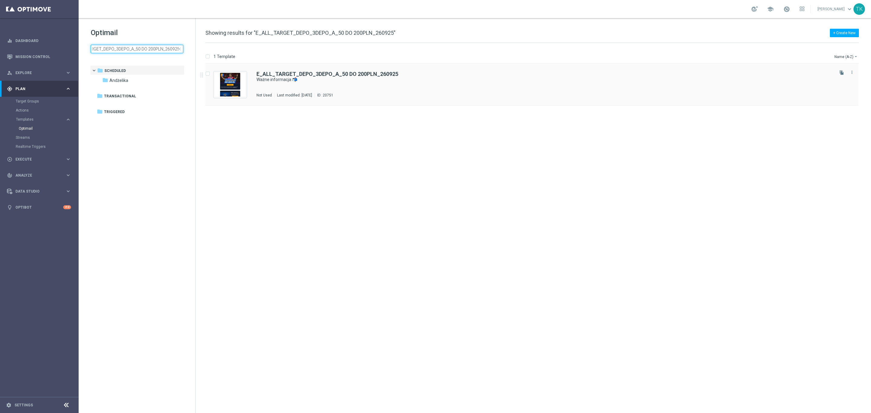
type input "E_ALL_TARGET_DEPO_3DEPO_A_50 DO 200PLN_260925"
click at [329, 71] on b "E_ALL_TARGET_DEPO_3DEPO_A_50 DO 200PLN_260925" at bounding box center [327, 74] width 142 height 6
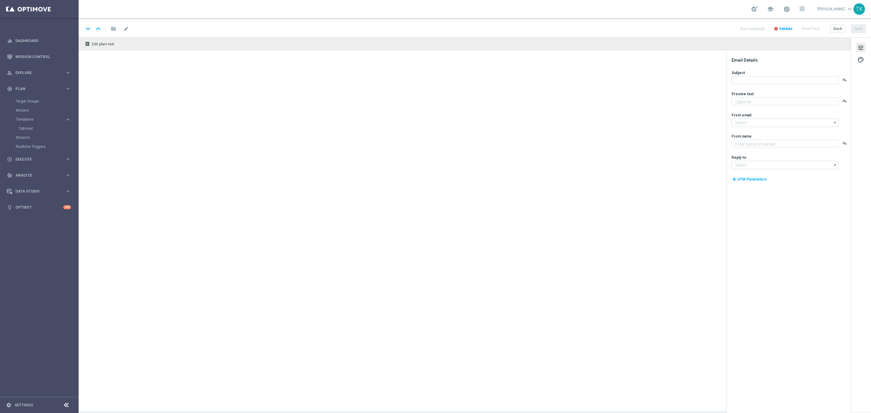
type textarea "Bonus od wpłaty do 200 zł czeka 🚨 Otwórz i sprawdź ⬅️"
type textarea "STS"
type input "[EMAIL_ADDRESS][DOMAIN_NAME]"
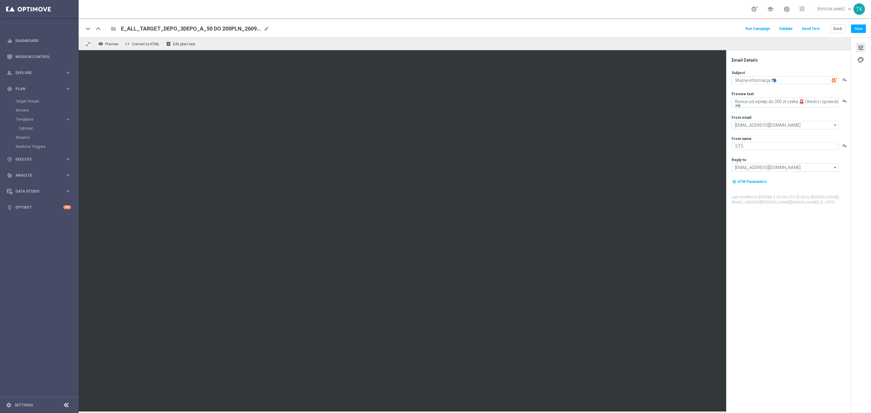
click at [811, 29] on button "Send Test" at bounding box center [811, 29] width 20 height 8
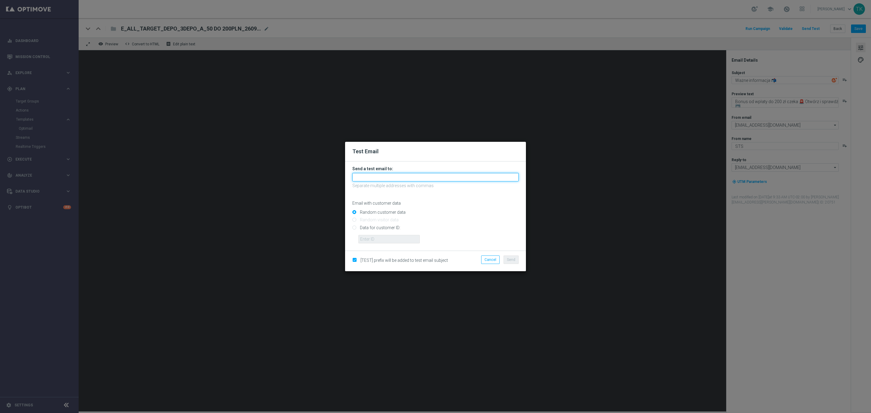
click at [377, 177] on input "text" at bounding box center [435, 177] width 166 height 8
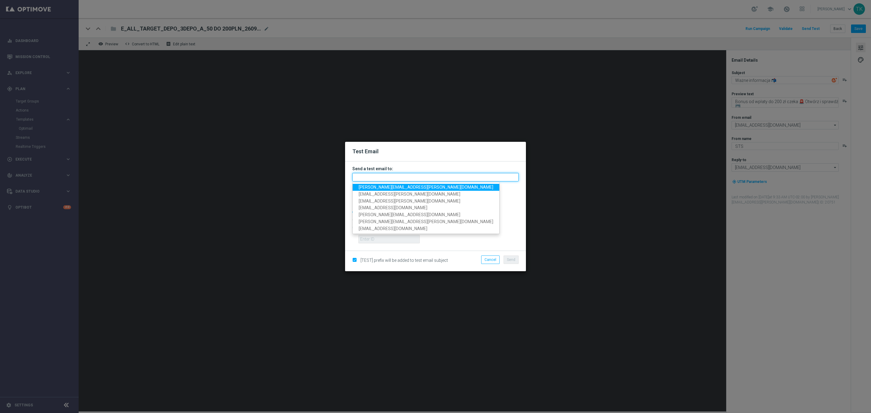
paste input "[PERSON_NAME][EMAIL_ADDRESS][PERSON_NAME][DOMAIN_NAME], [DOMAIN_NAME][EMAIL_ADD…"
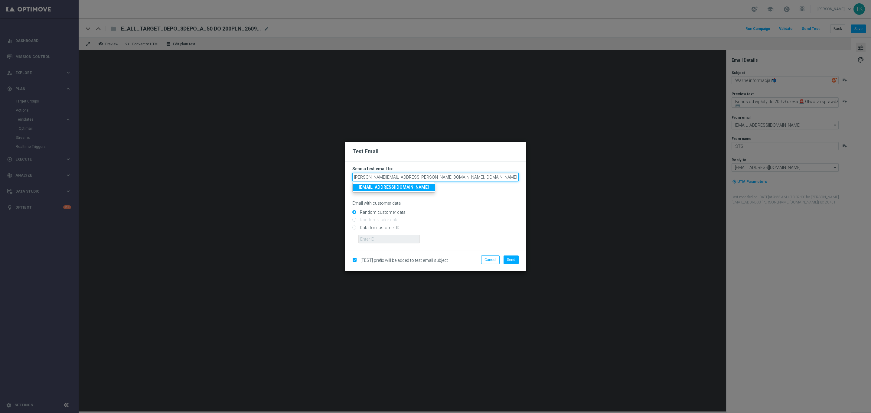
scroll to position [0, 191]
click at [452, 205] on p "Email with customer data" at bounding box center [435, 203] width 166 height 5
click at [513, 258] on span "Send" at bounding box center [511, 260] width 8 height 4
type input "[PERSON_NAME][EMAIL_ADDRESS][PERSON_NAME][DOMAIN_NAME],[DOMAIN_NAME][EMAIL_ADDR…"
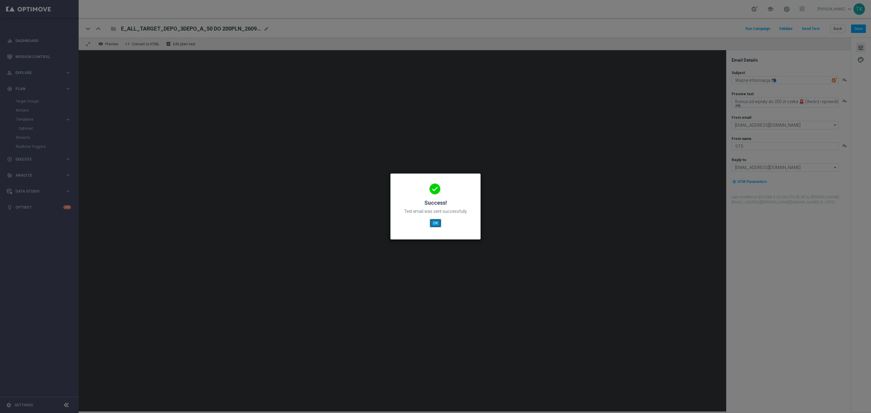
click at [435, 223] on button "OK" at bounding box center [435, 223] width 11 height 8
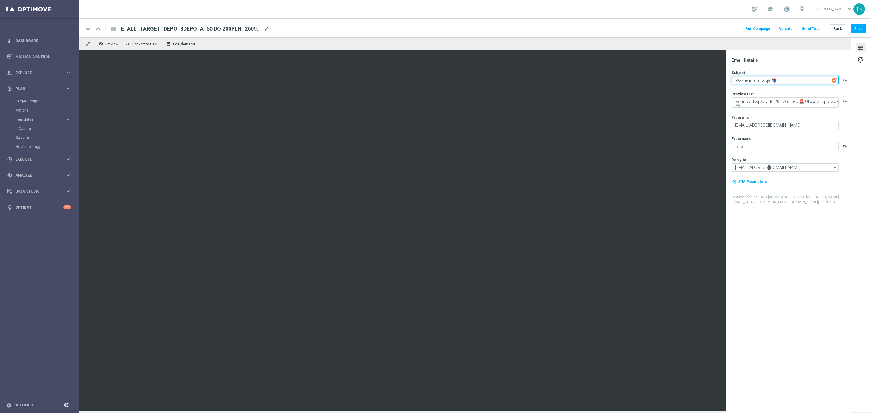
click at [748, 78] on textarea "Ważne informacja 📬" at bounding box center [785, 80] width 107 height 8
type textarea "Ważna informacja 📬"
click at [857, 29] on button "Save" at bounding box center [858, 28] width 15 height 8
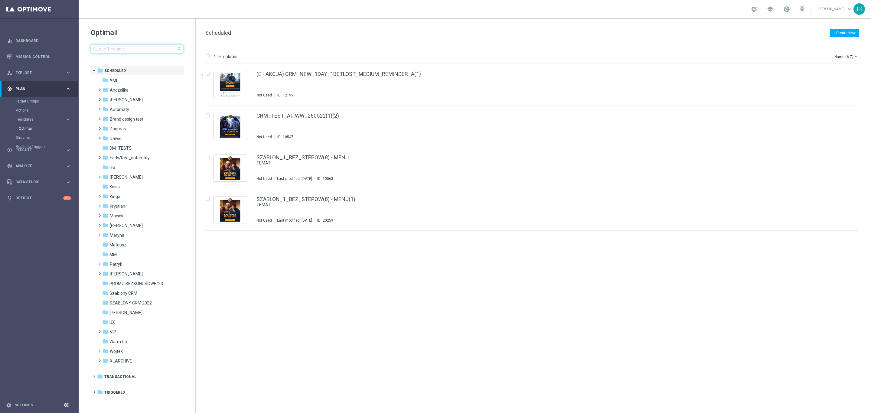
click at [106, 49] on input at bounding box center [137, 49] width 93 height 8
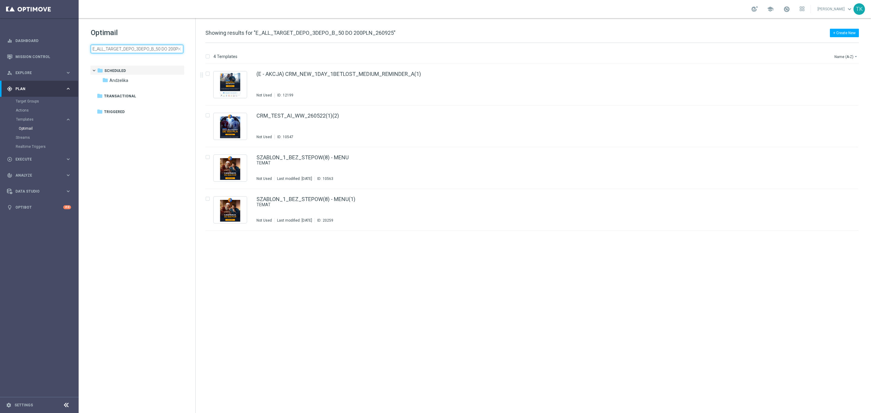
scroll to position [0, 20]
type input "E_ALL_TARGET_DEPO_3DEPO_B_50 DO 200PLN_260925"
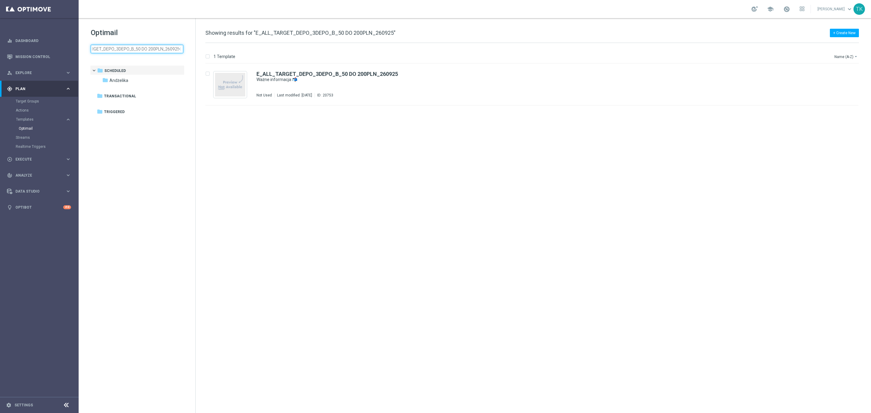
scroll to position [0, 0]
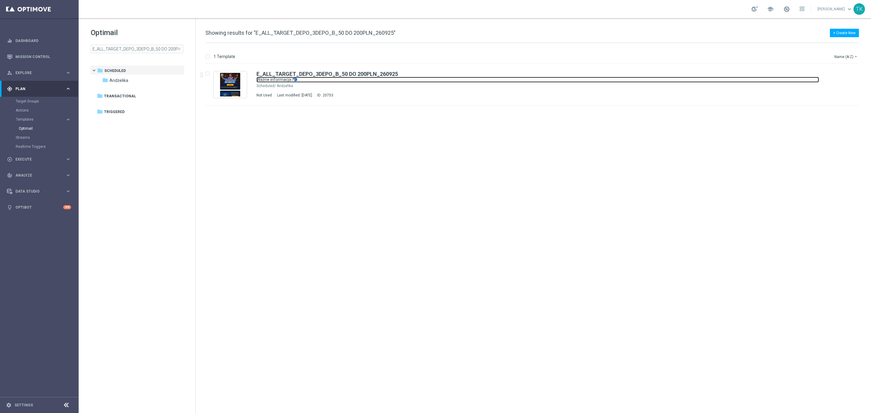
drag, startPoint x: 328, startPoint y: 79, endPoint x: 372, endPoint y: 18, distance: 75.7
click at [328, 79] on link "Ważne informacja 📬" at bounding box center [537, 80] width 563 height 6
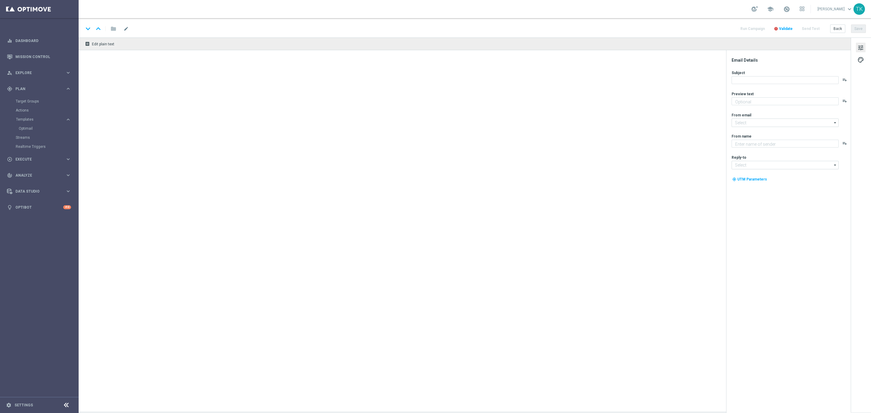
type textarea "Bonus od wpłaty do 200 zł czeka 🚨 Otwórz i sprawdź ⬅️"
type textarea "STS"
type input "[EMAIL_ADDRESS][DOMAIN_NAME]"
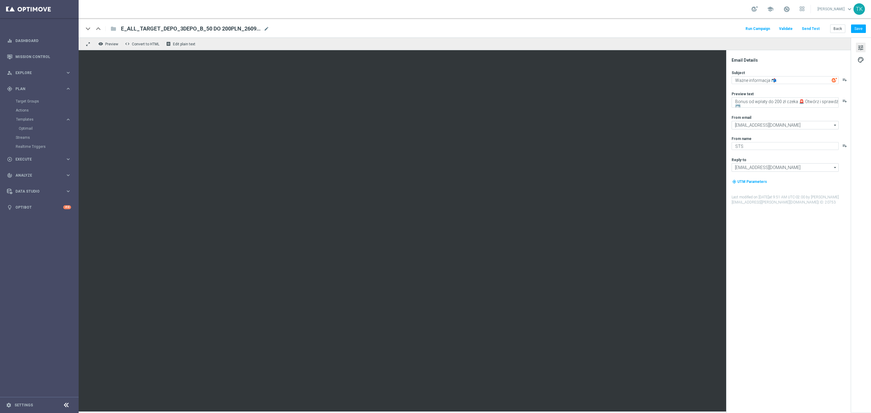
click at [805, 29] on button "Send Test" at bounding box center [811, 29] width 20 height 8
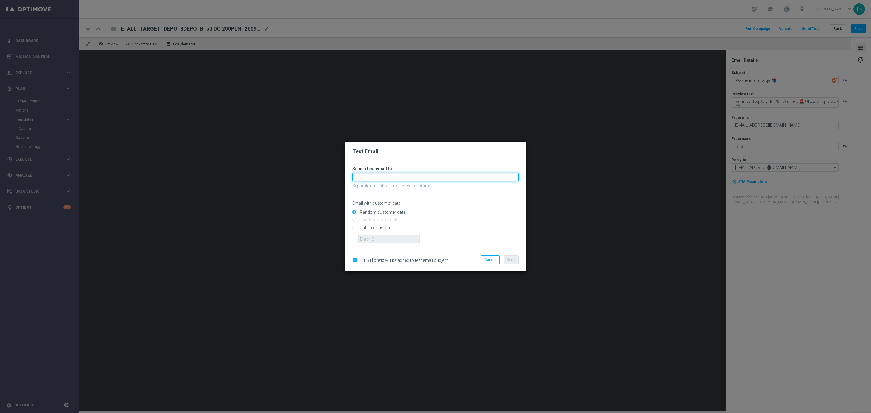
click at [369, 180] on input "text" at bounding box center [435, 177] width 166 height 8
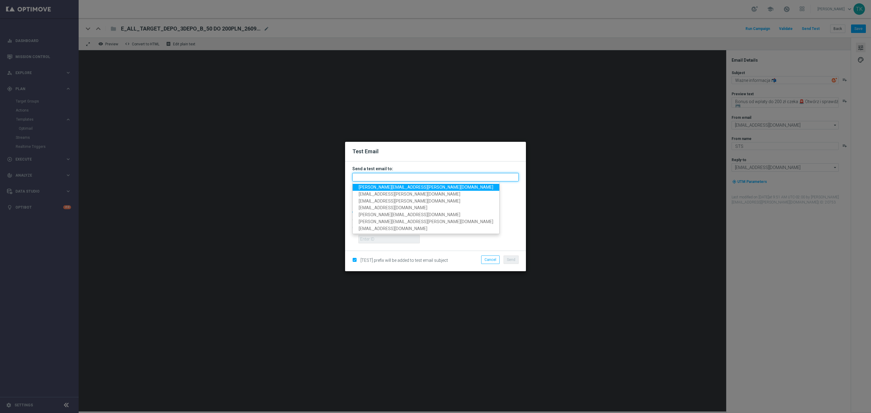
paste input "[PERSON_NAME][EMAIL_ADDRESS][PERSON_NAME][DOMAIN_NAME], [DOMAIN_NAME][EMAIL_ADD…"
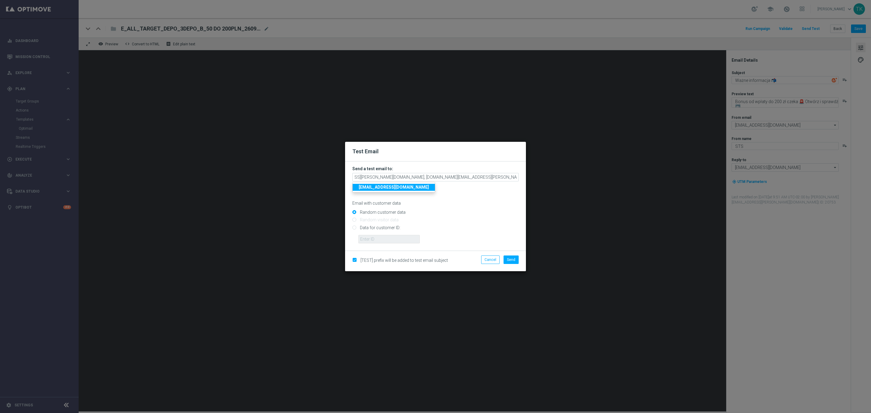
click at [446, 202] on p "Email with customer data" at bounding box center [435, 203] width 166 height 5
click at [514, 261] on span "Send" at bounding box center [511, 260] width 8 height 4
type input "katarzyna.kaminska@sts.pl,andzelika.binek@sts.pl,krystian.potoczny@sts.pl,patry…"
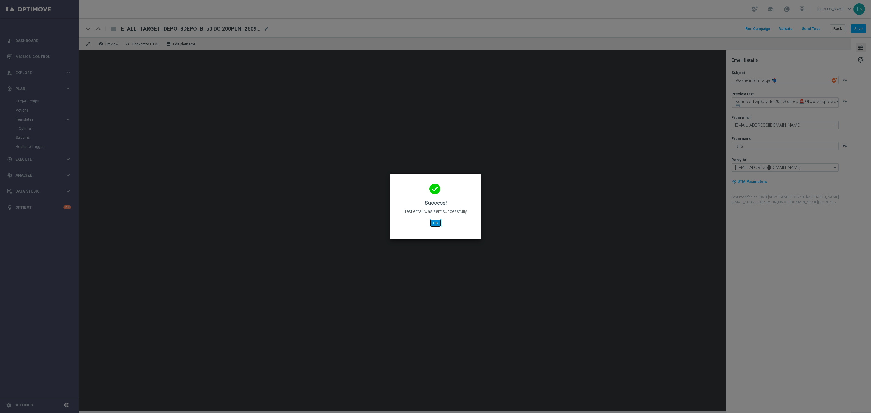
click at [438, 224] on button "OK" at bounding box center [435, 223] width 11 height 8
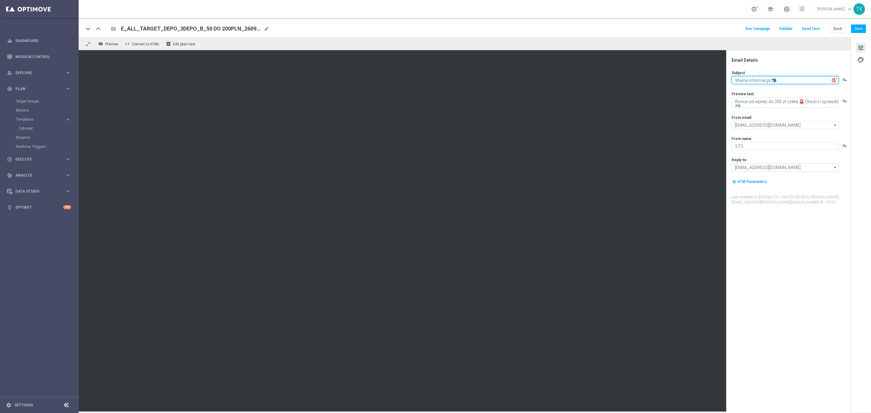
click at [747, 79] on textarea "Ważne informacja 📬" at bounding box center [785, 80] width 107 height 8
type textarea "Ważna informacja 📬"
click at [858, 26] on button "Save" at bounding box center [858, 28] width 15 height 8
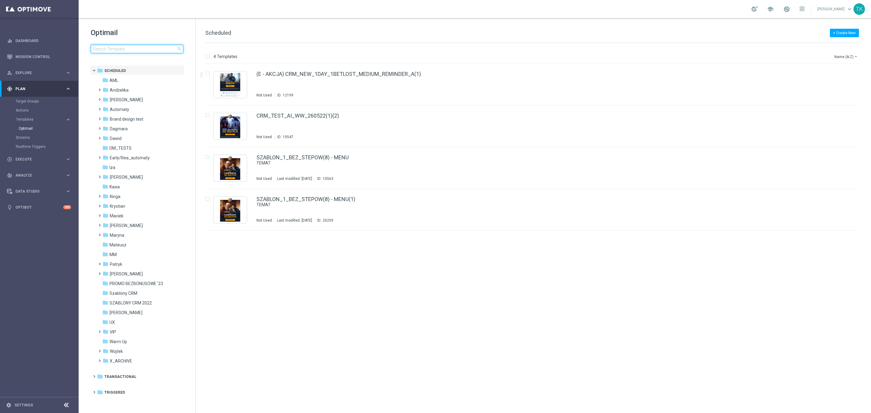
click at [123, 47] on input at bounding box center [137, 49] width 93 height 8
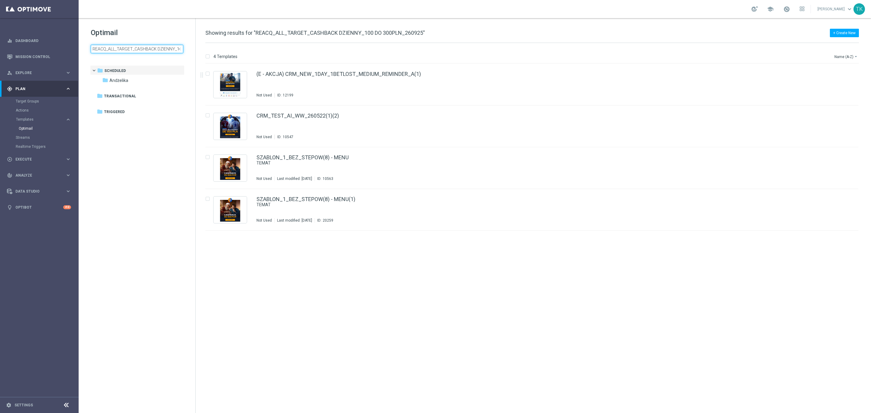
scroll to position [0, 43]
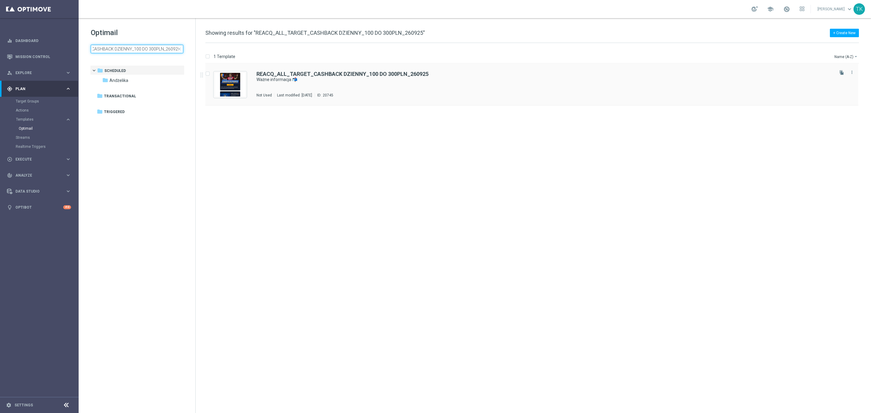
type input "REACQ_ALL_TARGET_CASHBACK DZIENNY_100 DO 300PLN_260925"
click at [330, 76] on b "REACQ_ALL_TARGET_CASHBACK DZIENNY_100 DO 300PLN_260925" at bounding box center [342, 74] width 172 height 6
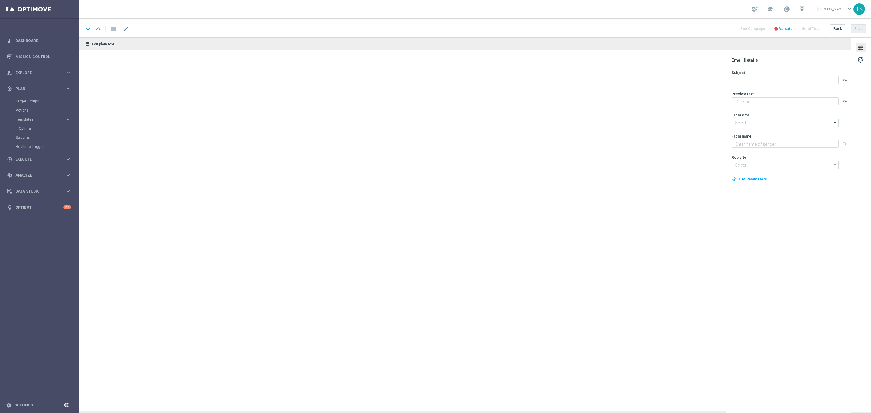
type textarea "Zwiększamy Twój cashback do 100% 🔄"
type input "[EMAIL_ADDRESS][DOMAIN_NAME]"
type textarea "STS"
type input "[EMAIL_ADDRESS][DOMAIN_NAME]"
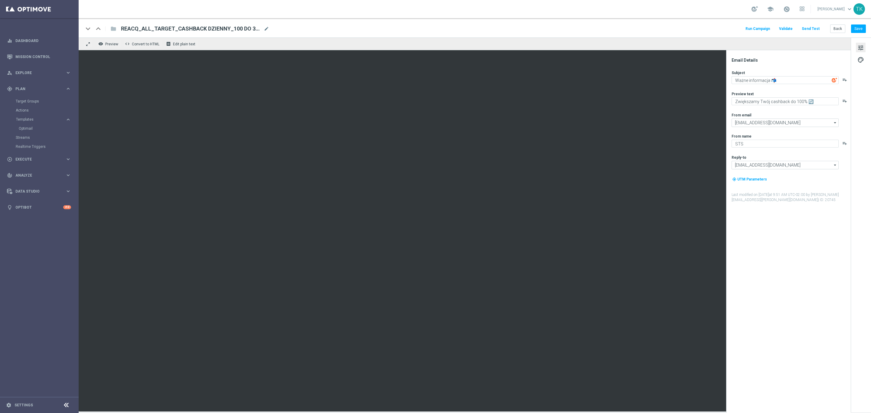
click at [812, 28] on button "Send Test" at bounding box center [811, 29] width 20 height 8
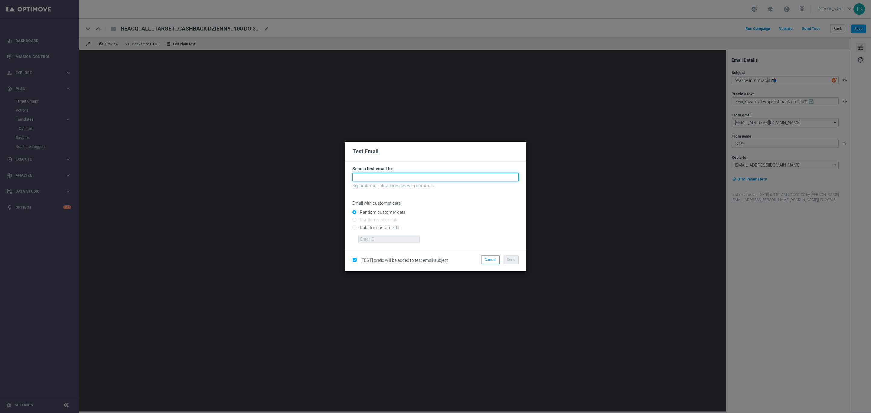
click at [367, 173] on input "text" at bounding box center [435, 177] width 166 height 8
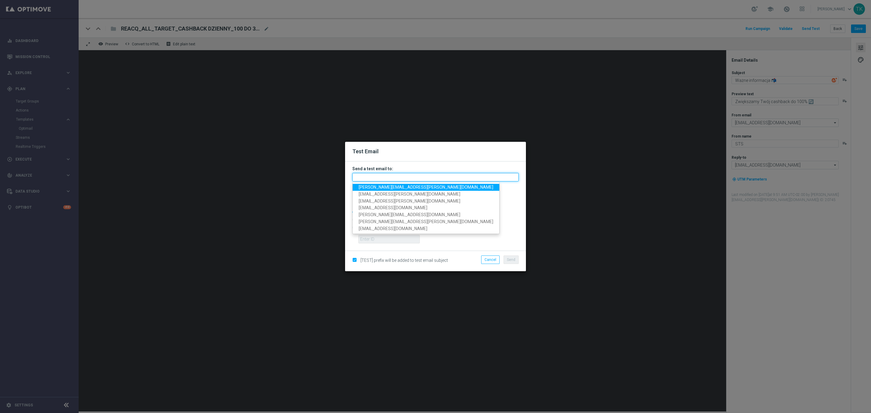
paste input "[PERSON_NAME][EMAIL_ADDRESS][PERSON_NAME][DOMAIN_NAME], [DOMAIN_NAME][EMAIL_ADD…"
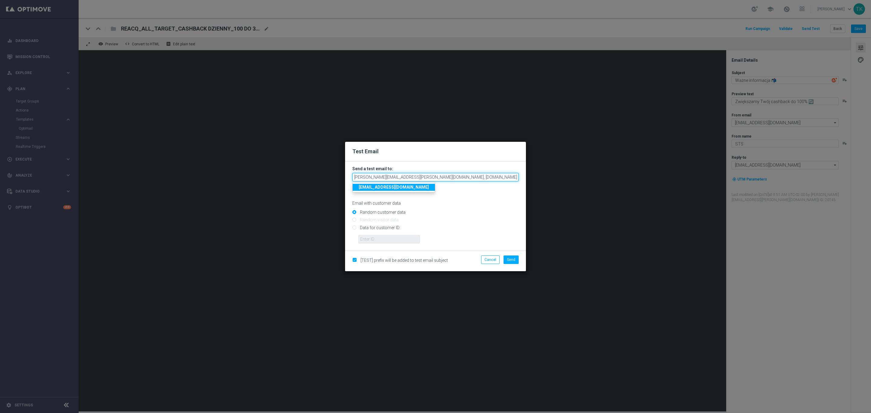
scroll to position [0, 191]
click at [456, 211] on input "Random customer data" at bounding box center [435, 215] width 166 height 8
click at [514, 260] on span "Send" at bounding box center [511, 260] width 8 height 4
type input "[PERSON_NAME][EMAIL_ADDRESS][PERSON_NAME][DOMAIN_NAME],[DOMAIN_NAME][EMAIL_ADDR…"
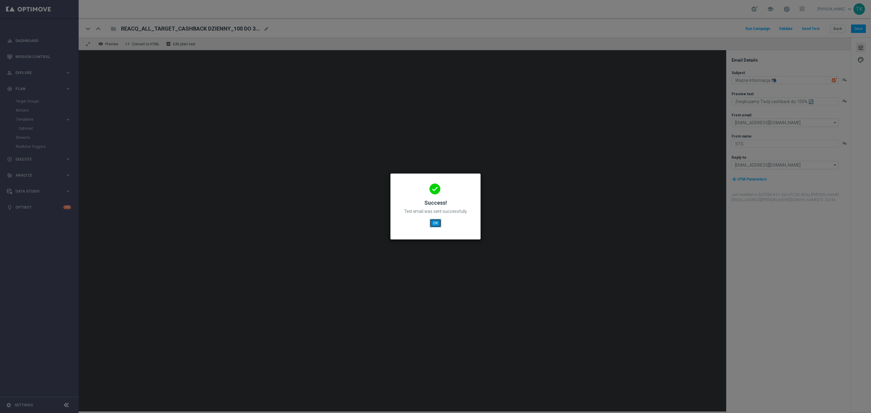
click at [439, 223] on button "OK" at bounding box center [435, 223] width 11 height 8
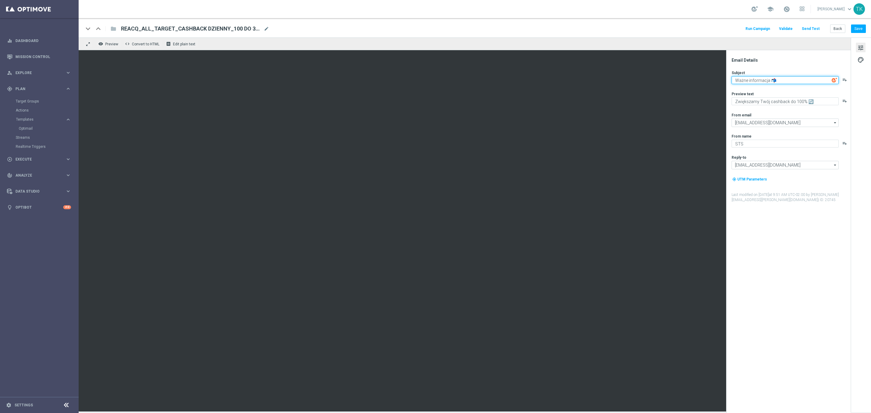
click at [749, 81] on textarea "Ważne informacja 📬" at bounding box center [785, 80] width 107 height 8
type textarea "Ważna informacja 📬"
click at [857, 27] on button "Save" at bounding box center [858, 28] width 15 height 8
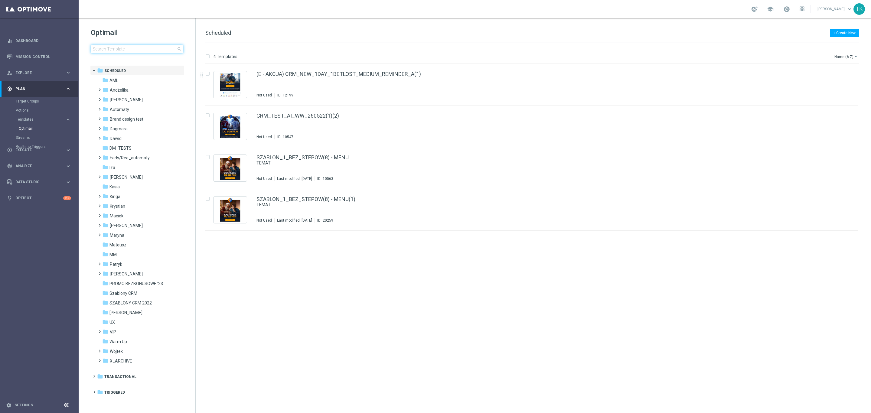
click at [103, 47] on input at bounding box center [137, 49] width 93 height 8
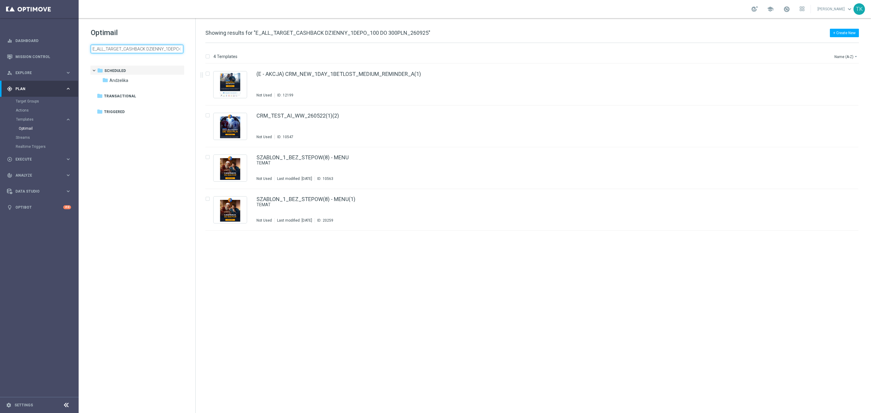
scroll to position [0, 47]
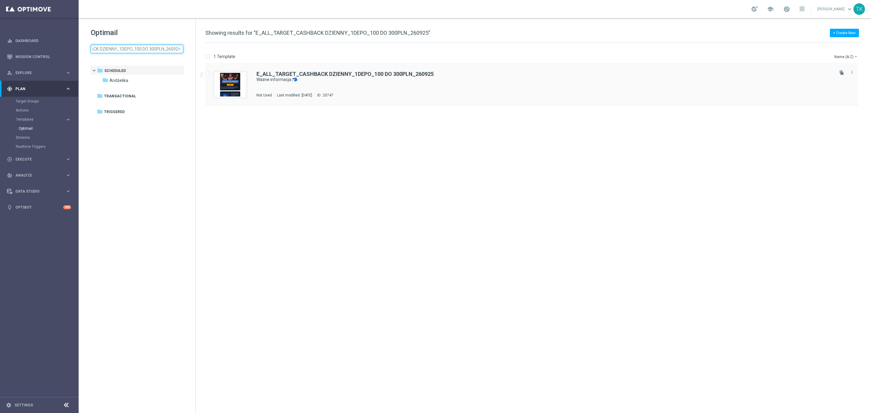
type input "E_ALL_TARGET_CASHBACK DZIENNY_1DEPO_100 DO 300PLN_260925"
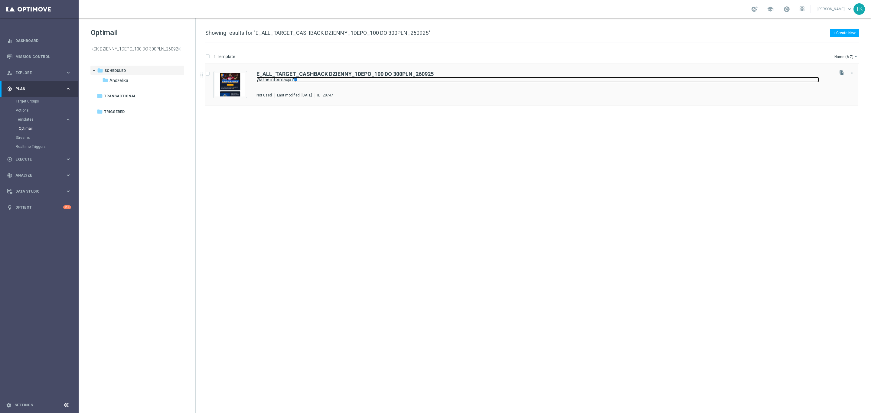
click at [370, 81] on link "Ważne informacja 📬" at bounding box center [537, 80] width 563 height 6
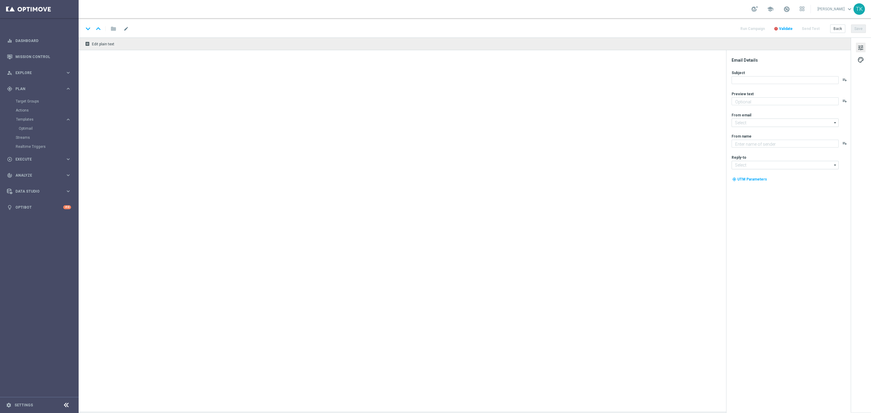
type textarea "Zwiększamy Twój cashback do 100% 🔄"
type input "[EMAIL_ADDRESS][DOMAIN_NAME]"
type textarea "STS"
type input "[EMAIL_ADDRESS][DOMAIN_NAME]"
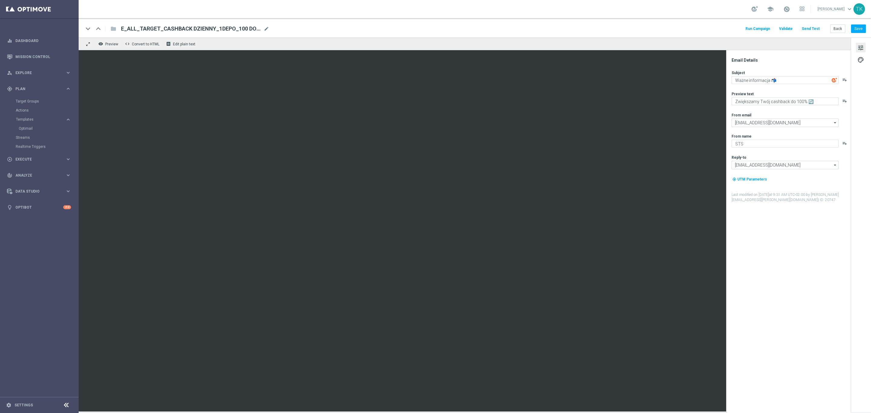
click at [811, 25] on button "Send Test" at bounding box center [811, 29] width 20 height 8
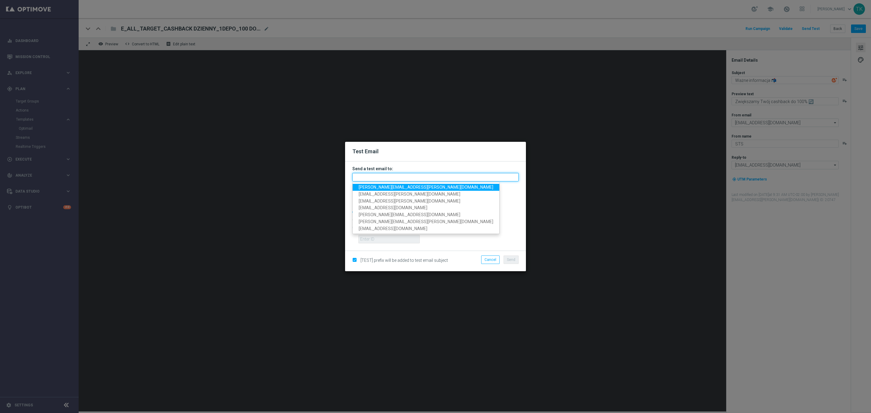
click at [370, 174] on input "text" at bounding box center [435, 177] width 166 height 8
paste input "katarzyna.kaminska@sts.pl, andzelika.binek@sts.pl, krystian.potoczny@sts.pl, pa…"
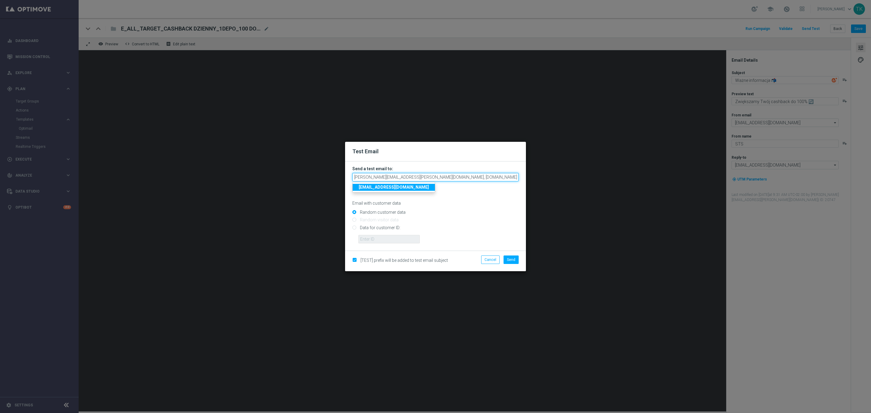
scroll to position [0, 191]
click at [449, 201] on p "Email with customer data" at bounding box center [435, 203] width 166 height 5
click at [511, 259] on span "Send" at bounding box center [511, 260] width 8 height 4
type input "katarzyna.kaminska@sts.pl,andzelika.binek@sts.pl,krystian.potoczny@sts.pl,patry…"
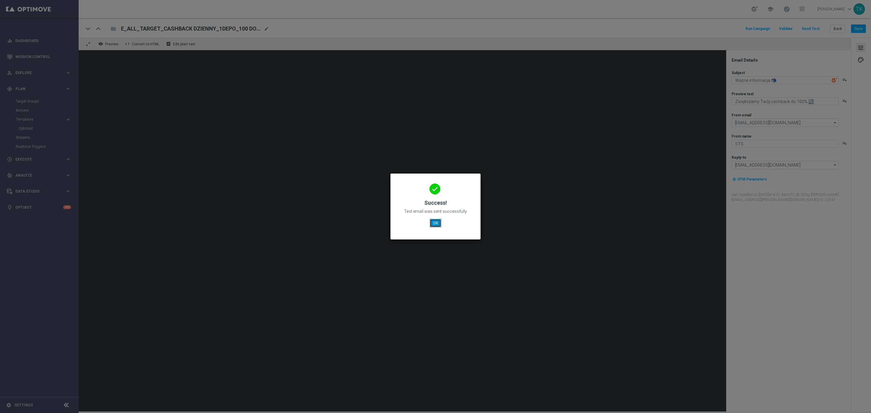
click at [436, 225] on button "OK" at bounding box center [435, 223] width 11 height 8
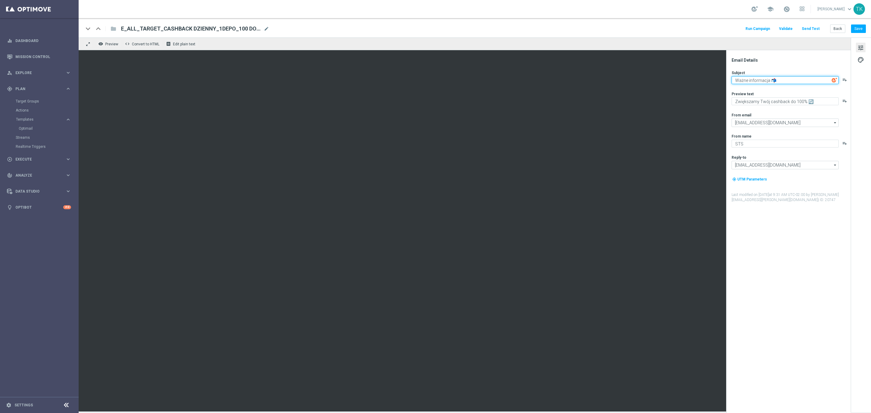
drag, startPoint x: 748, startPoint y: 79, endPoint x: 768, endPoint y: 121, distance: 46.7
click at [747, 79] on textarea "Ważne informacja 📬" at bounding box center [785, 80] width 107 height 8
type textarea "Ważna informacja 📬"
click at [855, 28] on button "Save" at bounding box center [858, 28] width 15 height 8
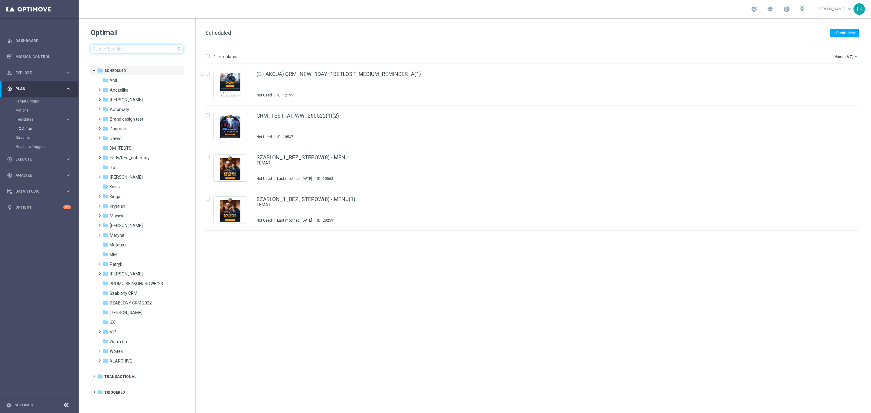
click at [102, 47] on input at bounding box center [137, 49] width 93 height 8
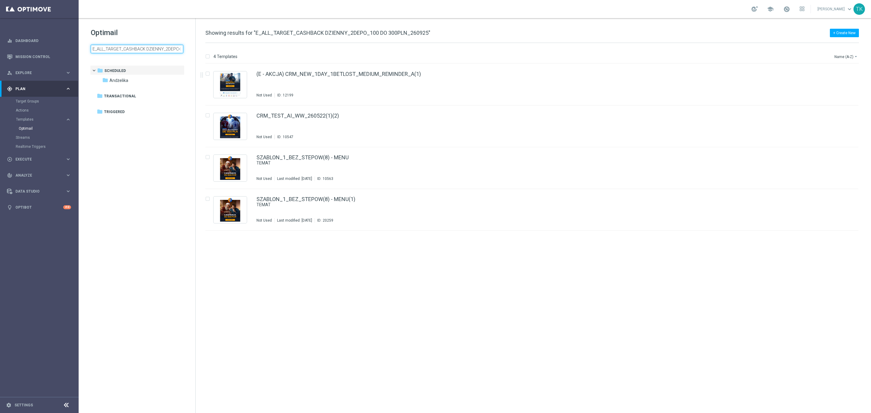
scroll to position [0, 47]
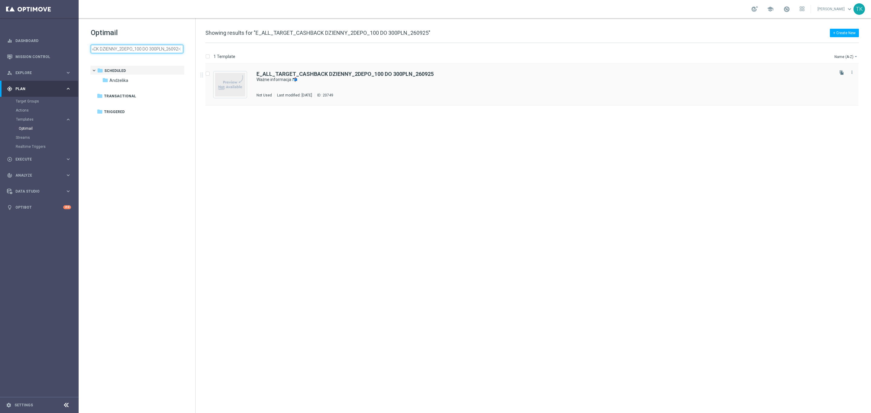
type input "E_ALL_TARGET_CASHBACK DZIENNY_2DEPO_100 DO 300PLN_260925"
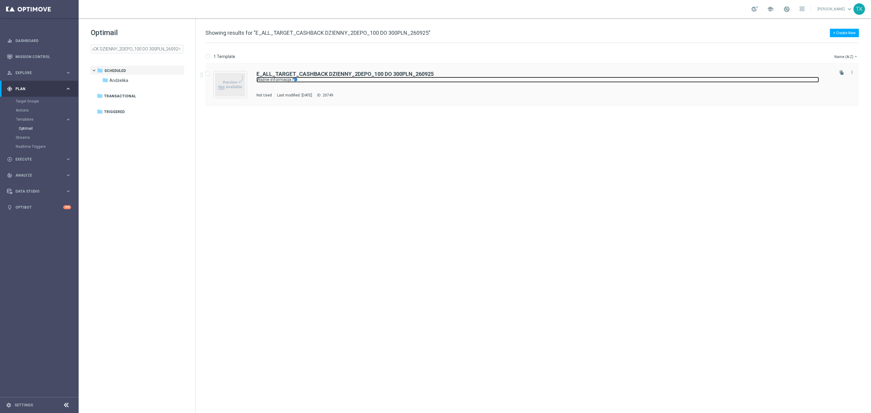
click at [342, 83] on link "Ważne informacja 📬" at bounding box center [537, 80] width 563 height 6
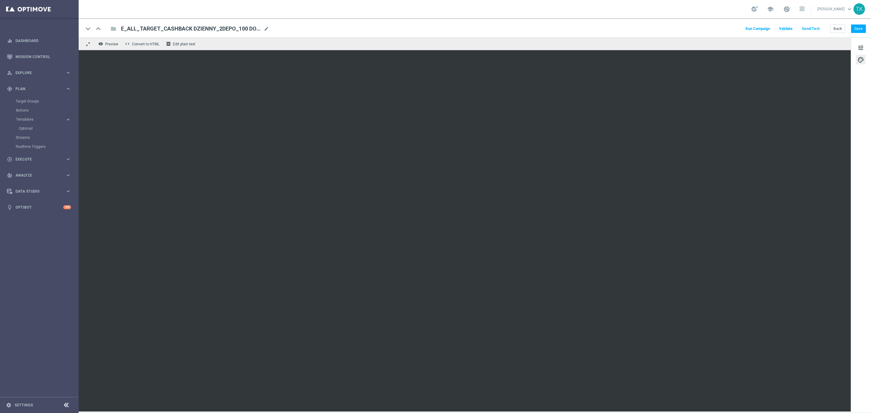
click at [864, 40] on div "tune palette" at bounding box center [861, 225] width 20 height 375
click at [863, 47] on span "tune" at bounding box center [860, 48] width 7 height 8
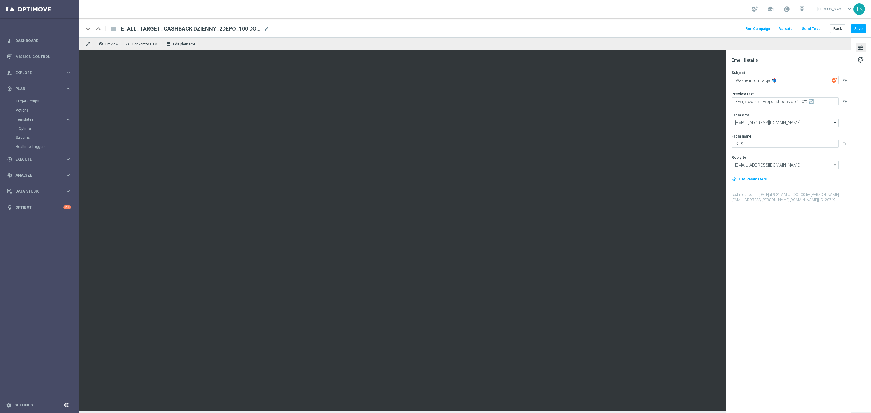
click at [813, 28] on button "Send Test" at bounding box center [811, 29] width 20 height 8
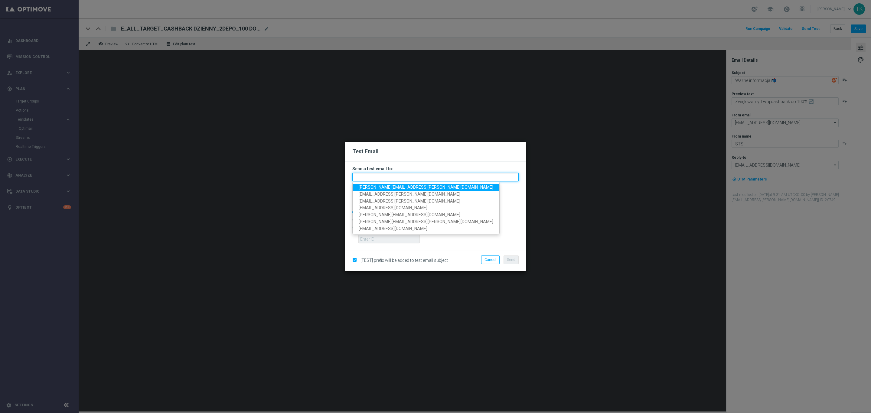
click at [364, 180] on input "text" at bounding box center [435, 177] width 166 height 8
paste input "[PERSON_NAME][EMAIL_ADDRESS][PERSON_NAME][DOMAIN_NAME], [DOMAIN_NAME][EMAIL_ADD…"
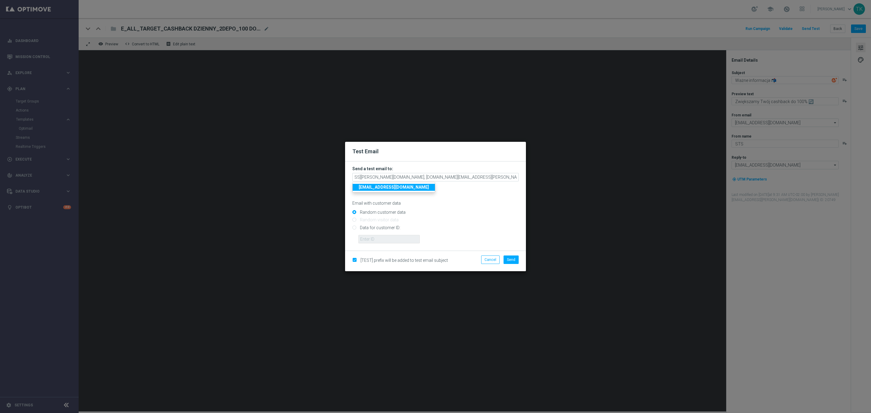
click at [467, 204] on p "Email with customer data" at bounding box center [435, 203] width 166 height 5
click at [515, 262] on button "Send" at bounding box center [511, 260] width 15 height 8
type input "[PERSON_NAME][EMAIL_ADDRESS][PERSON_NAME][DOMAIN_NAME],[DOMAIN_NAME][EMAIL_ADDR…"
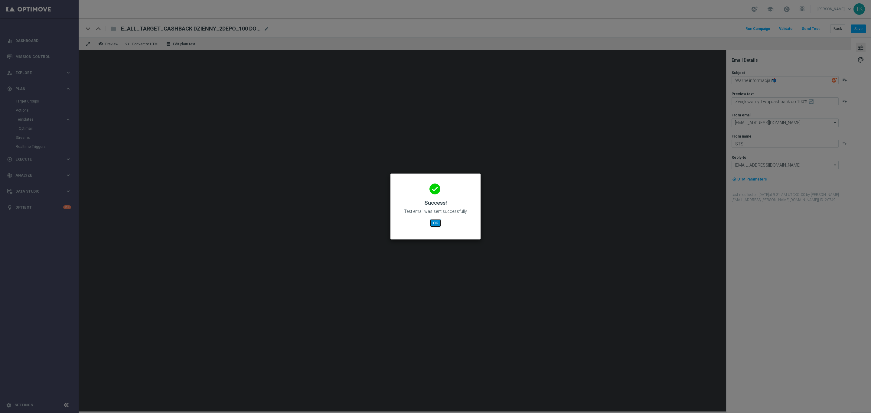
click at [436, 223] on button "OK" at bounding box center [435, 223] width 11 height 8
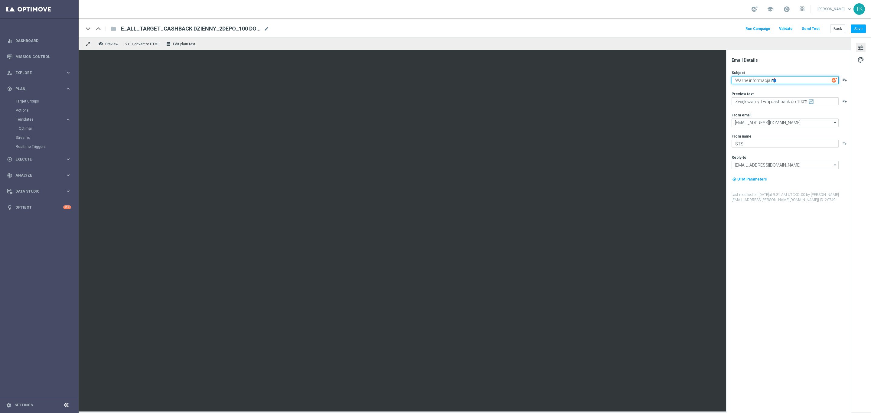
click at [748, 80] on textarea "Ważne informacja 📬" at bounding box center [785, 80] width 107 height 8
type textarea "Ważna informacja 📬"
click at [855, 28] on button "Save" at bounding box center [858, 28] width 15 height 8
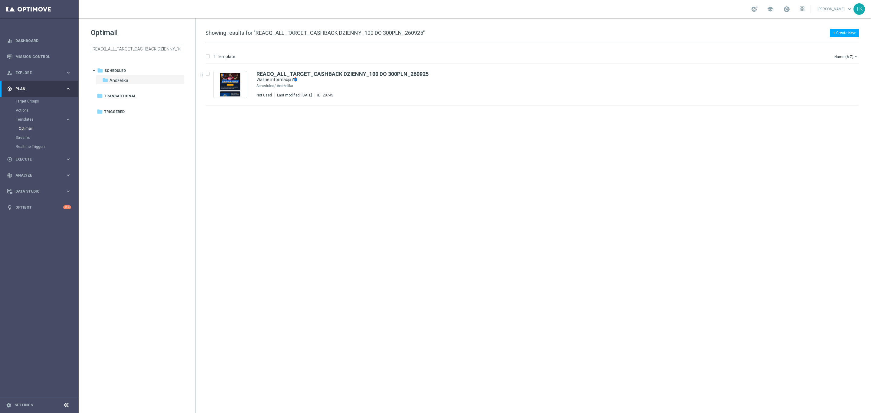
click at [24, 98] on div "Target Groups" at bounding box center [47, 101] width 62 height 9
click at [24, 101] on link "Target Groups" at bounding box center [39, 101] width 47 height 5
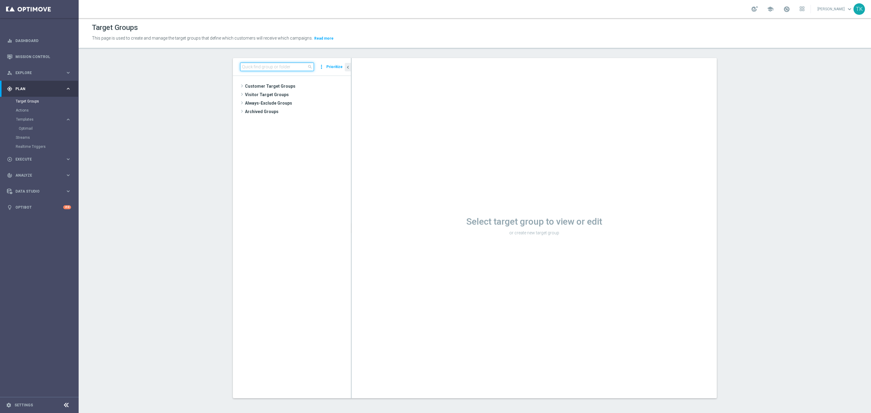
click at [255, 64] on input at bounding box center [277, 67] width 74 height 8
paste input "E_ALL_TARGET_OFFER_1-2DEPO_WO_LIGOWY WEEKEND_260925"
type input "E_ALL_TARGET_OFFER_1-2DEPO_WO_LIGOWY WEEKEND_260925"
click at [300, 137] on span "E_ALL_TARGET_OFFER_1-2DEPO_WO_LIGOWY WEEKEND_260925" at bounding box center [313, 137] width 50 height 5
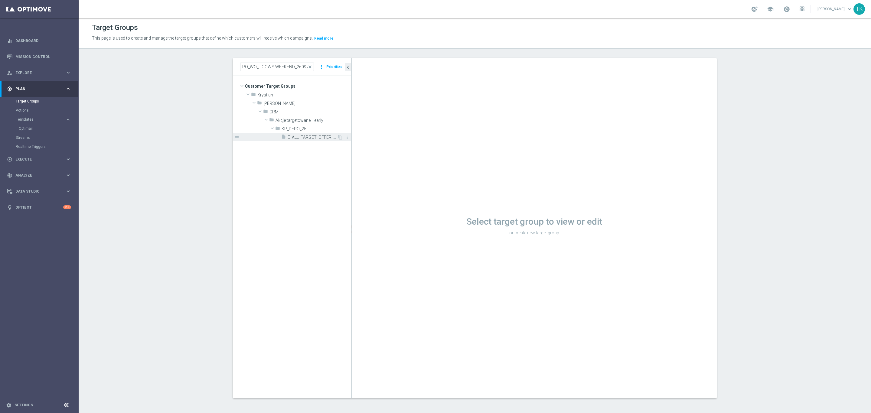
scroll to position [0, 0]
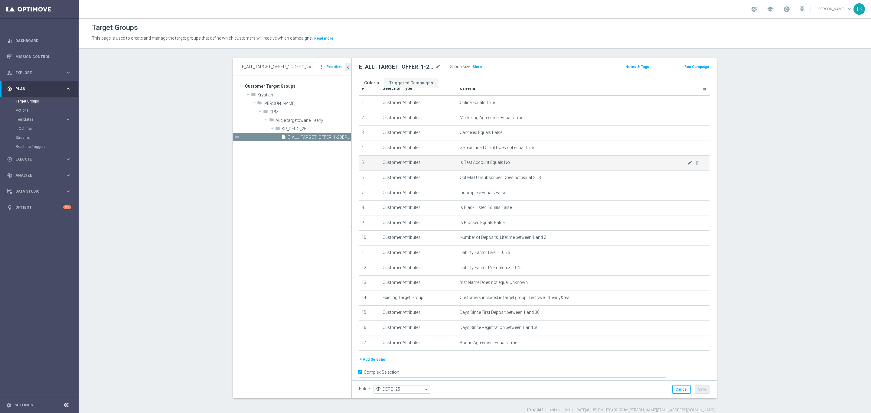
scroll to position [20, 0]
click at [474, 67] on span "Show" at bounding box center [477, 67] width 10 height 4
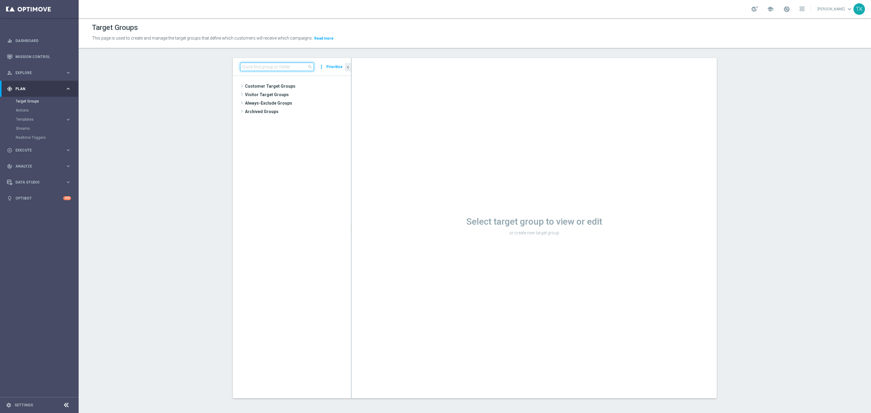
click at [269, 66] on input at bounding box center [277, 67] width 74 height 8
paste input "E_ALL_TARGET_OFFER_3DEPO_LIGOWY WEEKEND_260925"
type input "E_ALL_TARGET_OFFER_3DEPO_LIGOWY WEEKEND_260925"
click at [298, 137] on span "E_ALL_TARGET_OFFER_3DEPO_LIGOWY WEEKEND_260925" at bounding box center [313, 137] width 50 height 5
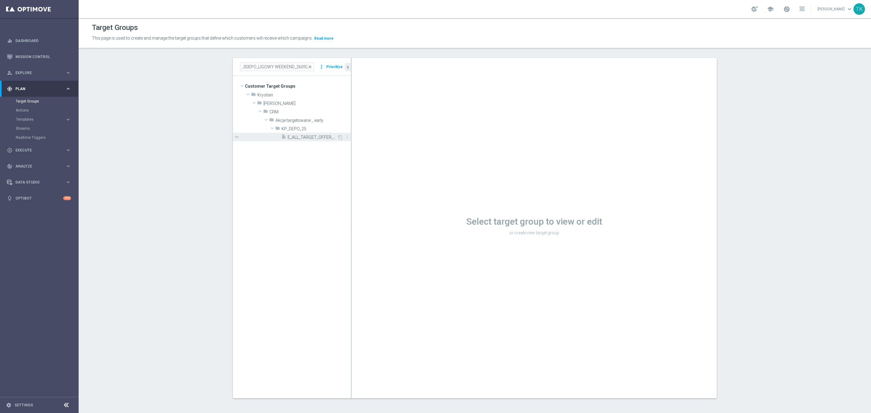
scroll to position [0, 0]
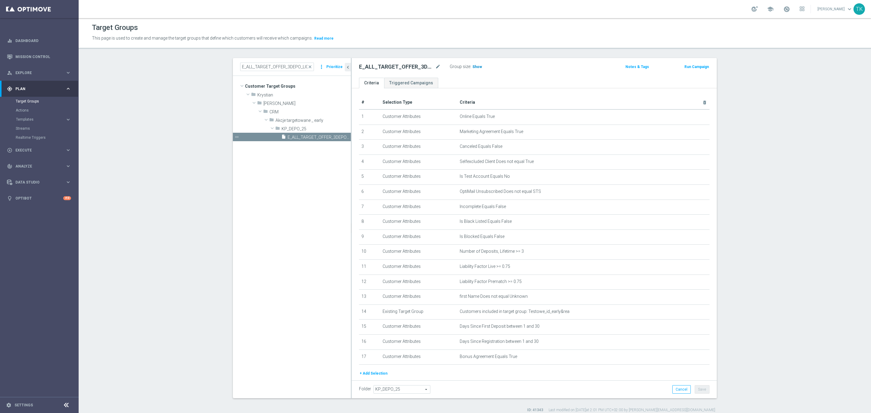
click at [475, 67] on span "Show" at bounding box center [477, 67] width 10 height 4
